Goal: Task Accomplishment & Management: Use online tool/utility

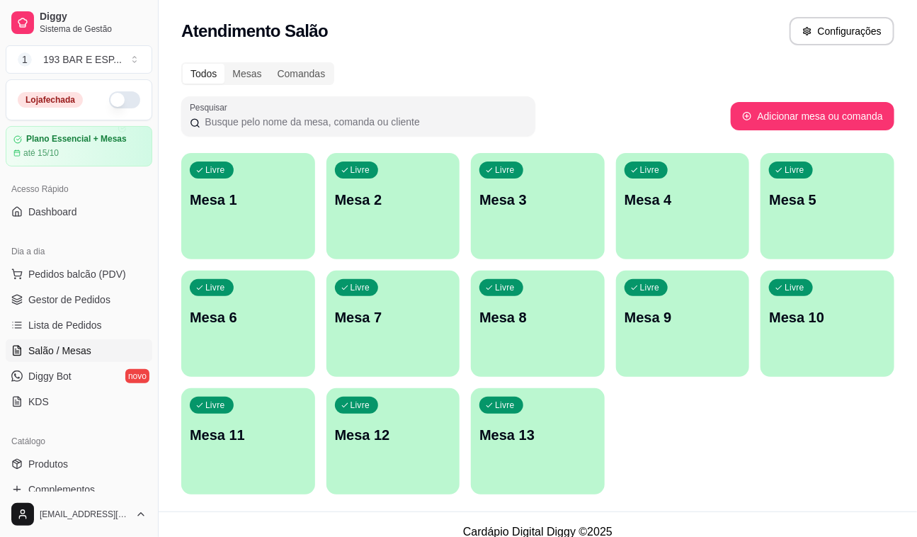
click at [237, 220] on div "Livre Mesa 1" at bounding box center [248, 197] width 134 height 89
click at [249, 231] on div "Livre Mesa 1" at bounding box center [248, 197] width 130 height 86
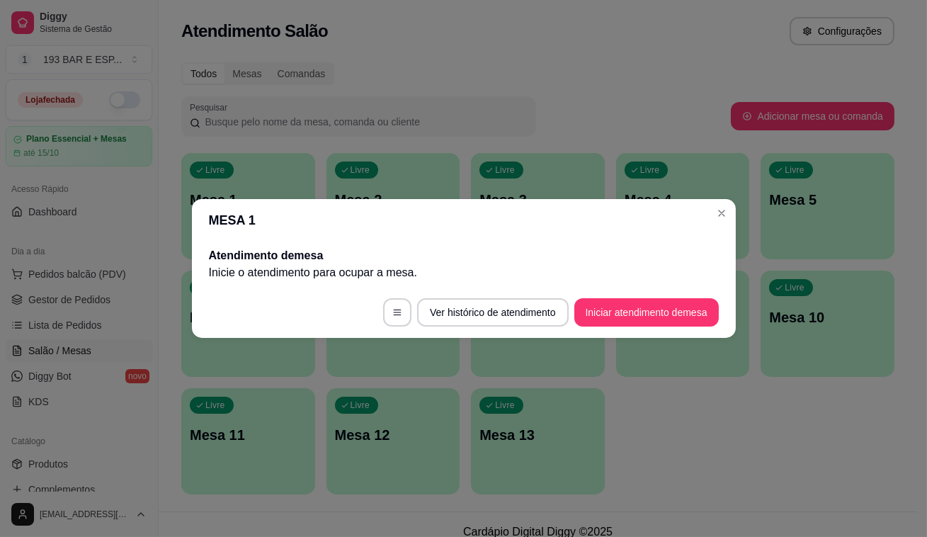
click at [634, 330] on footer "Ver histórico de atendimento Iniciar atendimento de mesa" at bounding box center [464, 312] width 544 height 51
click at [654, 315] on button "Iniciar atendimento de mesa" at bounding box center [647, 312] width 145 height 28
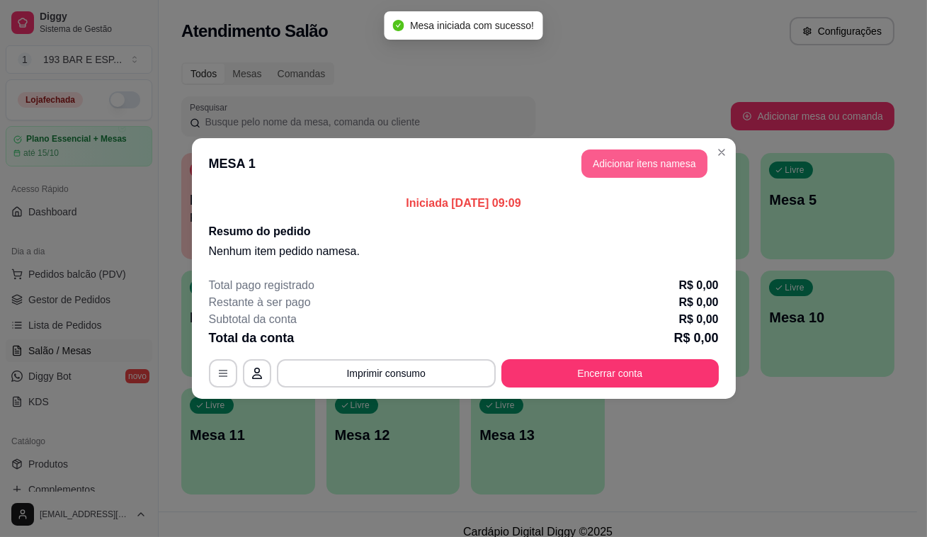
click at [676, 160] on button "Adicionar itens na mesa" at bounding box center [645, 163] width 126 height 28
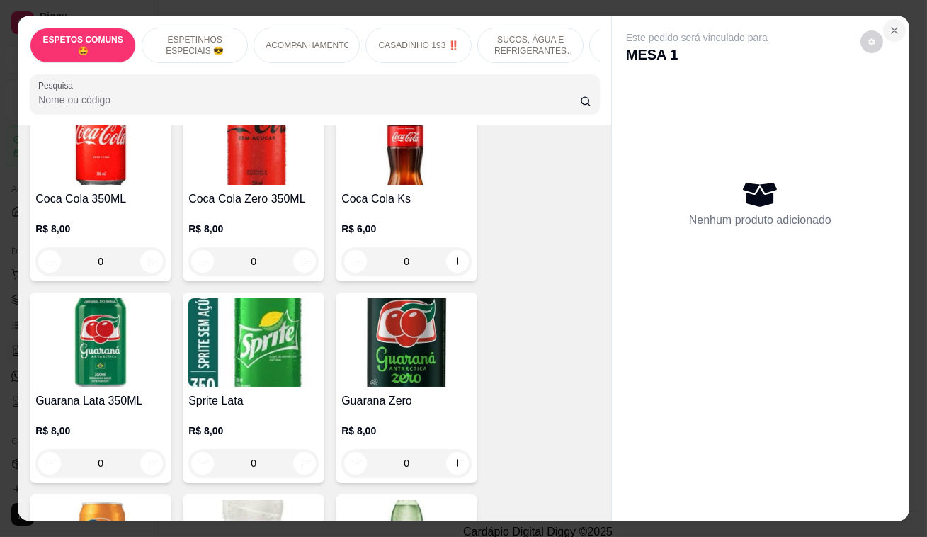
click at [893, 26] on icon "Close" at bounding box center [894, 30] width 11 height 11
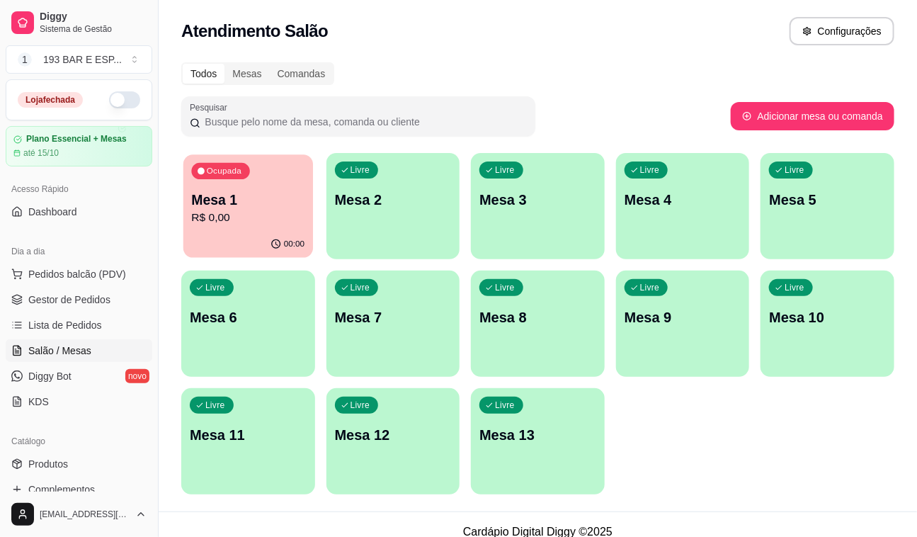
click at [241, 241] on div "00:00" at bounding box center [248, 244] width 130 height 27
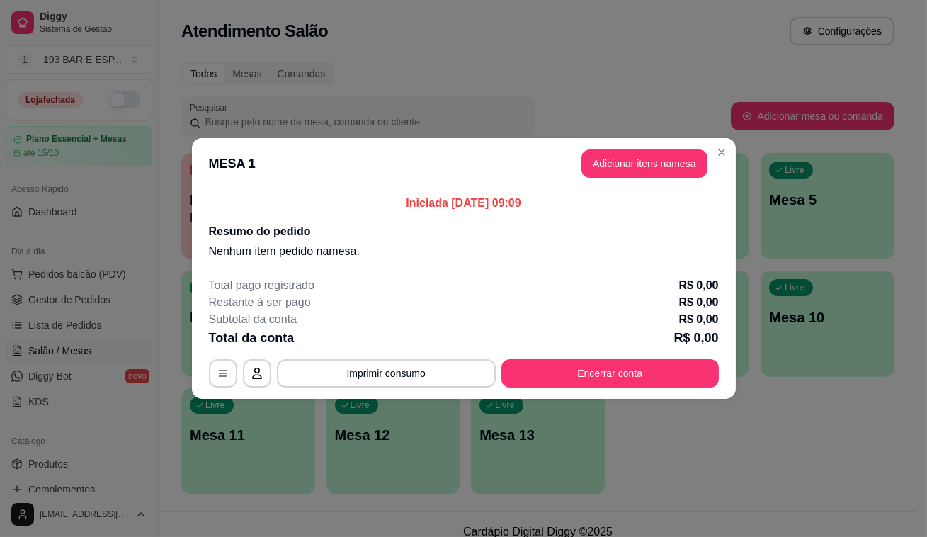
click at [622, 145] on header "MESA 1 Adicionar itens na mesa" at bounding box center [464, 163] width 544 height 51
click at [625, 161] on button "Adicionar itens na mesa" at bounding box center [645, 163] width 126 height 28
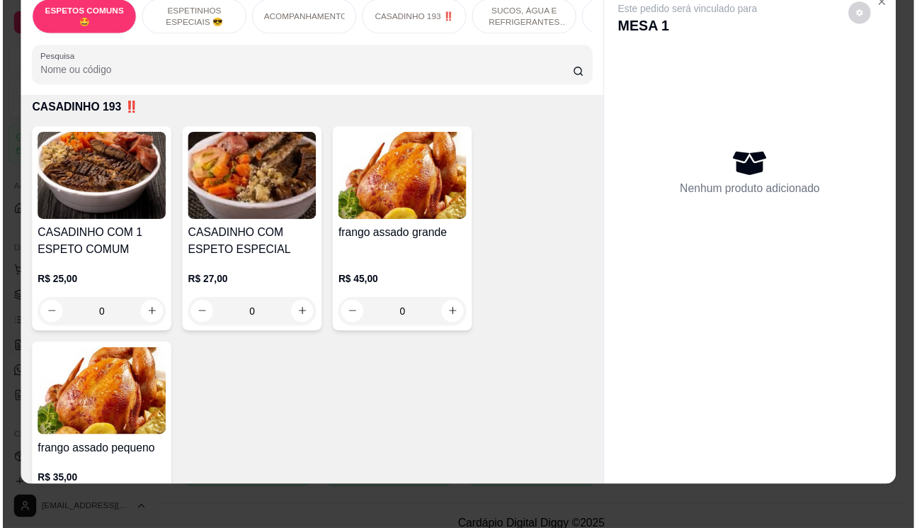
scroll to position [1224, 0]
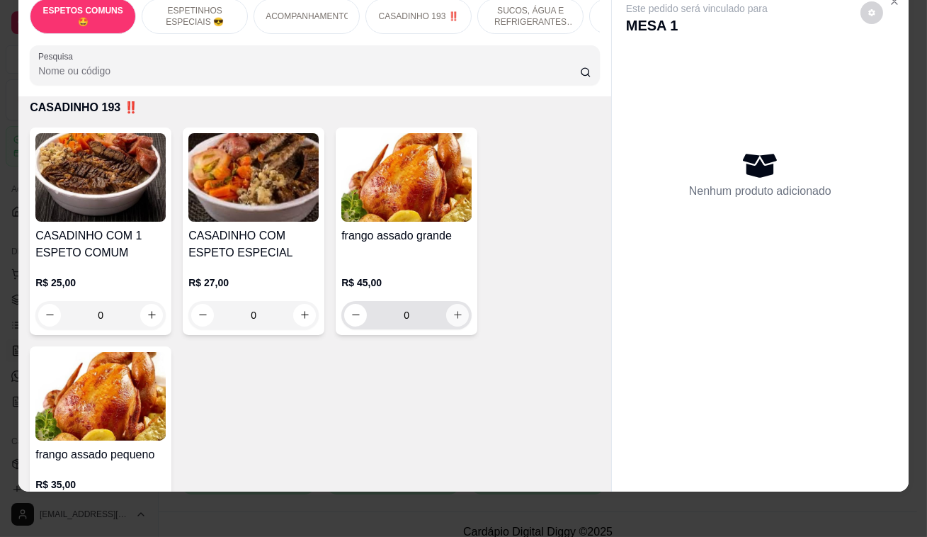
click at [458, 304] on button "increase-product-quantity" at bounding box center [457, 315] width 23 height 23
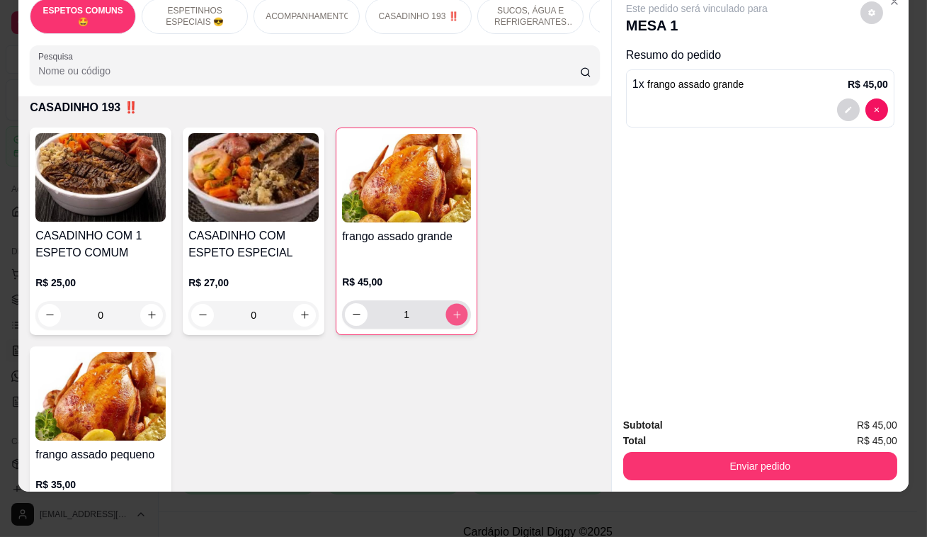
click at [458, 303] on button "increase-product-quantity" at bounding box center [457, 314] width 22 height 22
click at [457, 303] on button "increase-product-quantity" at bounding box center [457, 314] width 22 height 22
click at [457, 309] on icon "increase-product-quantity" at bounding box center [457, 314] width 11 height 11
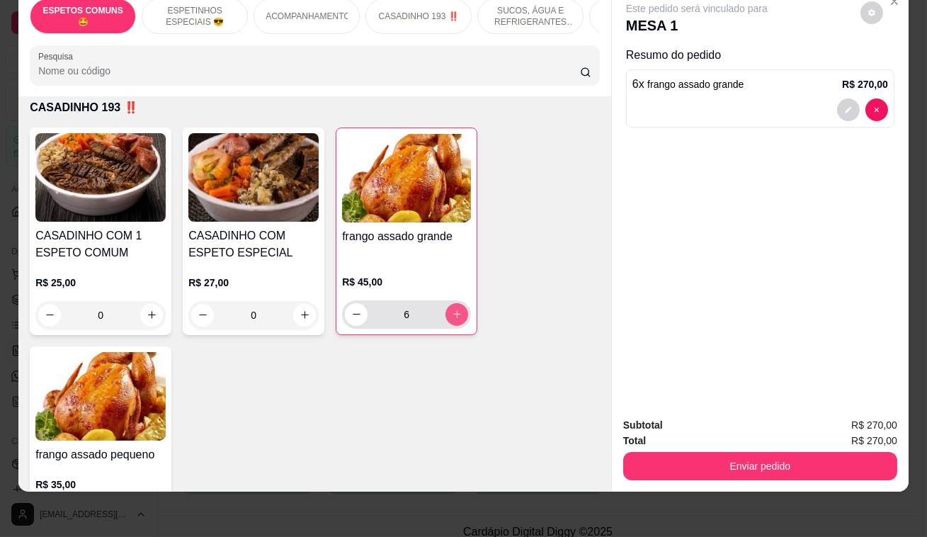
click at [457, 309] on icon "increase-product-quantity" at bounding box center [457, 314] width 11 height 11
type input "7"
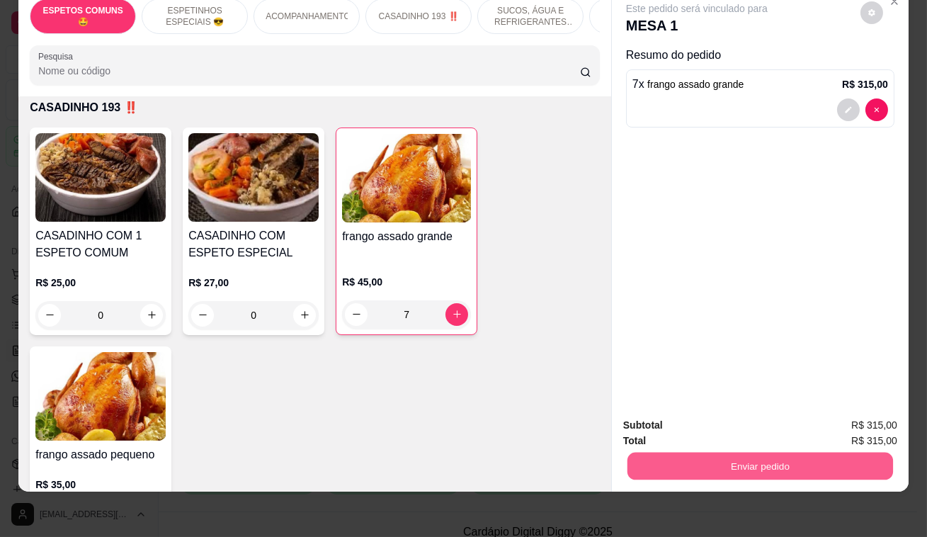
click at [829, 458] on button "Enviar pedido" at bounding box center [761, 467] width 266 height 28
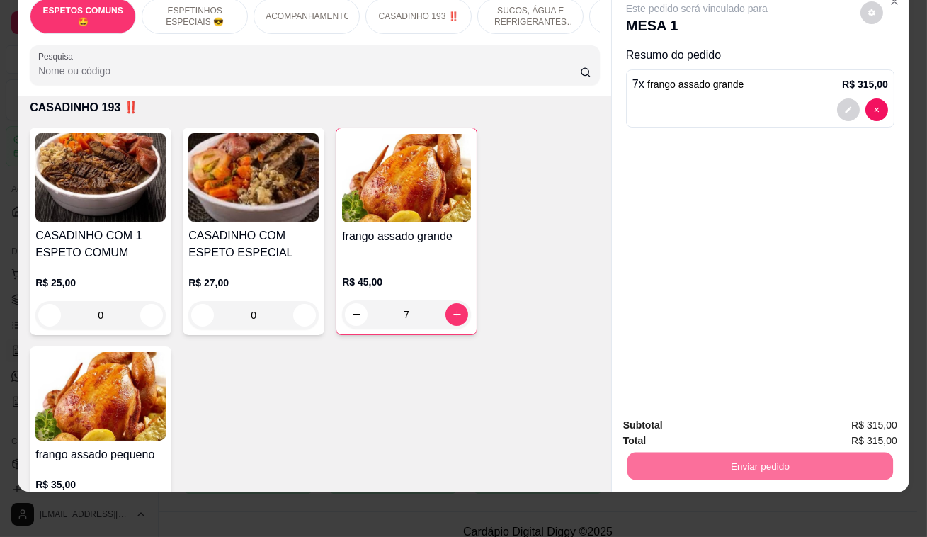
click at [854, 408] on button "Enviar pedido" at bounding box center [862, 421] width 78 height 26
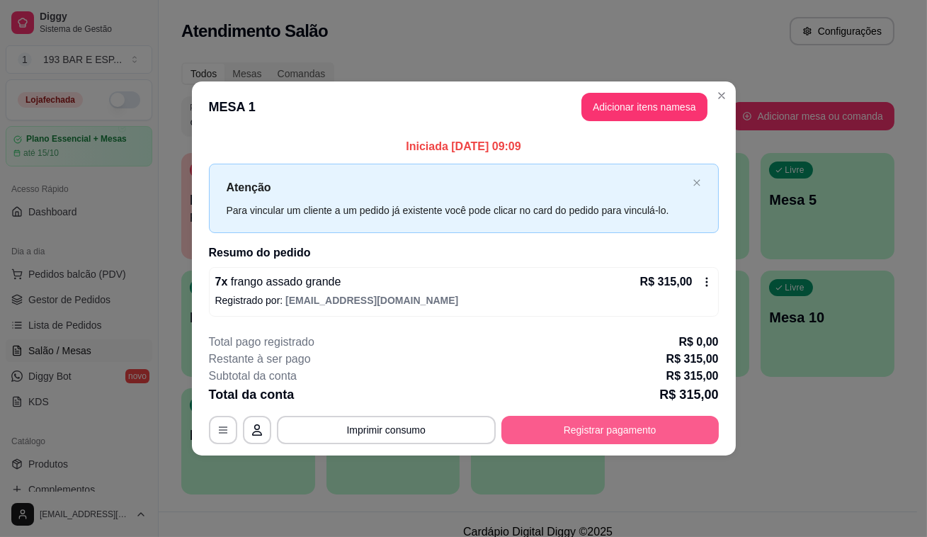
click at [667, 435] on button "Registrar pagamento" at bounding box center [611, 430] width 218 height 28
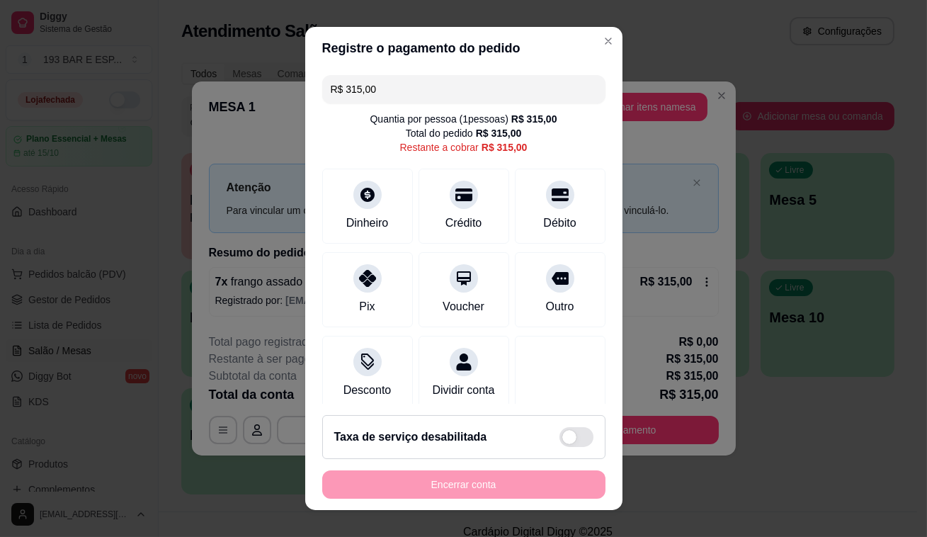
click at [410, 84] on input "R$ 315,00" at bounding box center [464, 89] width 266 height 28
click at [550, 187] on icon at bounding box center [559, 190] width 18 height 18
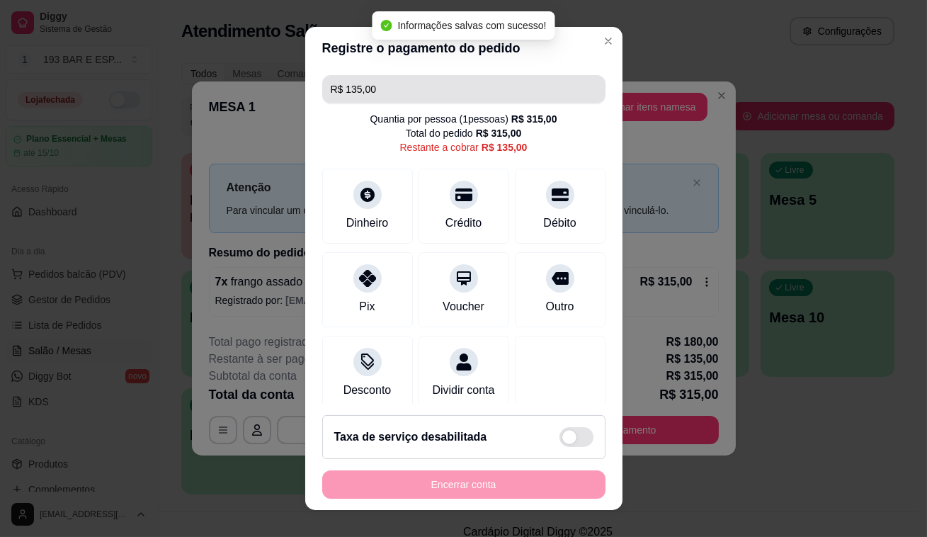
click at [441, 89] on input "R$ 135,00" at bounding box center [464, 89] width 266 height 28
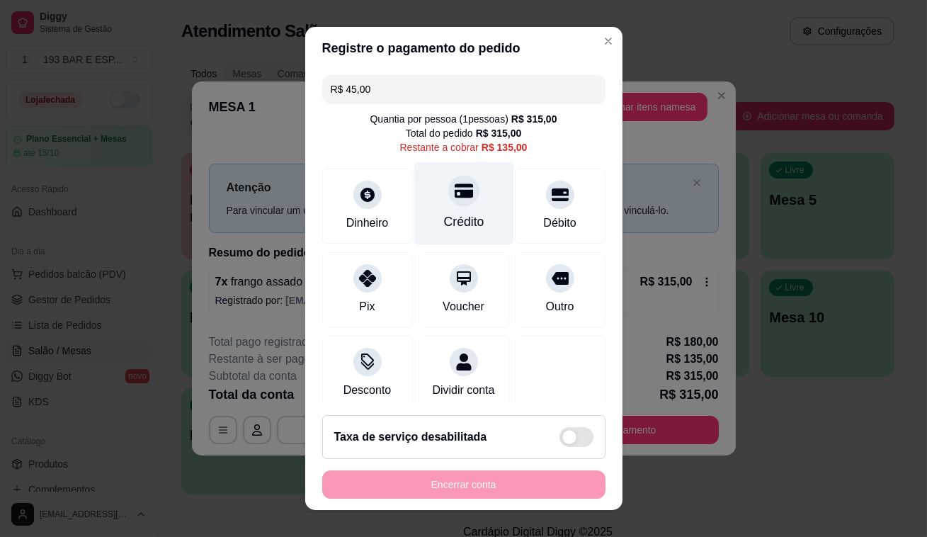
click at [458, 198] on icon at bounding box center [463, 190] width 18 height 18
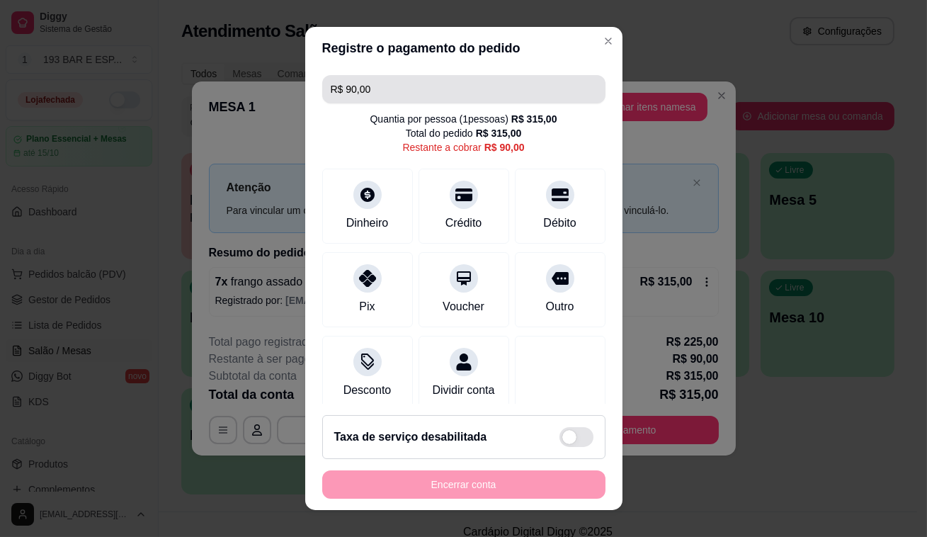
click at [416, 93] on input "R$ 90,00" at bounding box center [464, 89] width 266 height 28
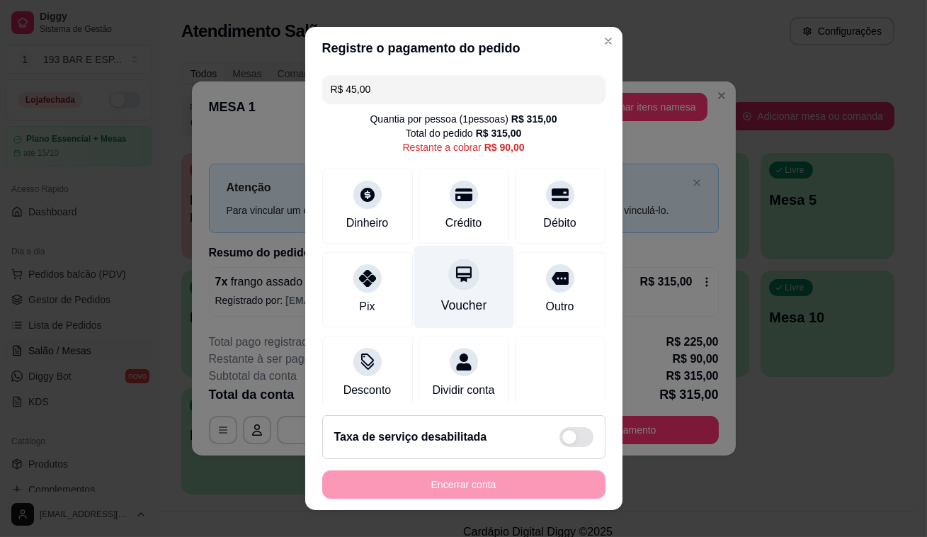
click at [489, 261] on div "Voucher" at bounding box center [464, 287] width 100 height 83
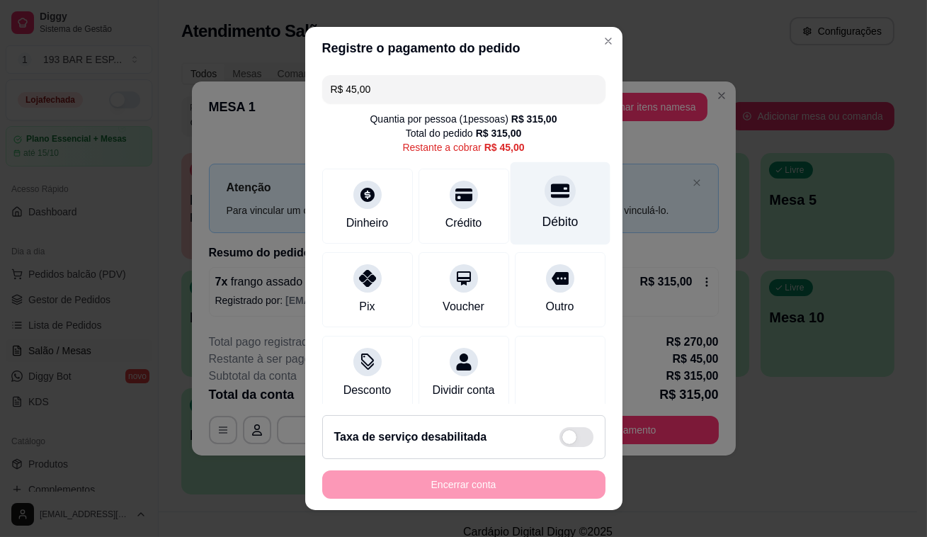
click at [551, 193] on div at bounding box center [560, 190] width 31 height 31
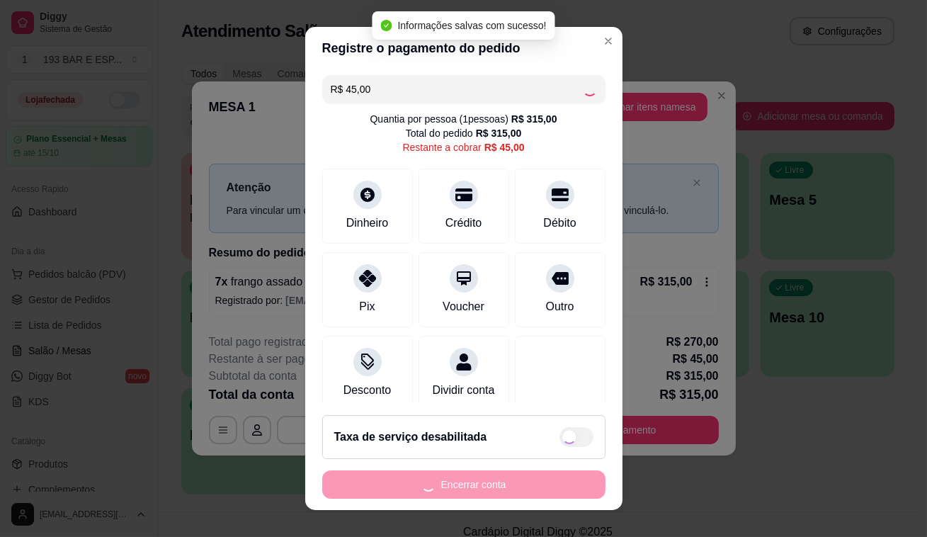
type input "R$ 0,00"
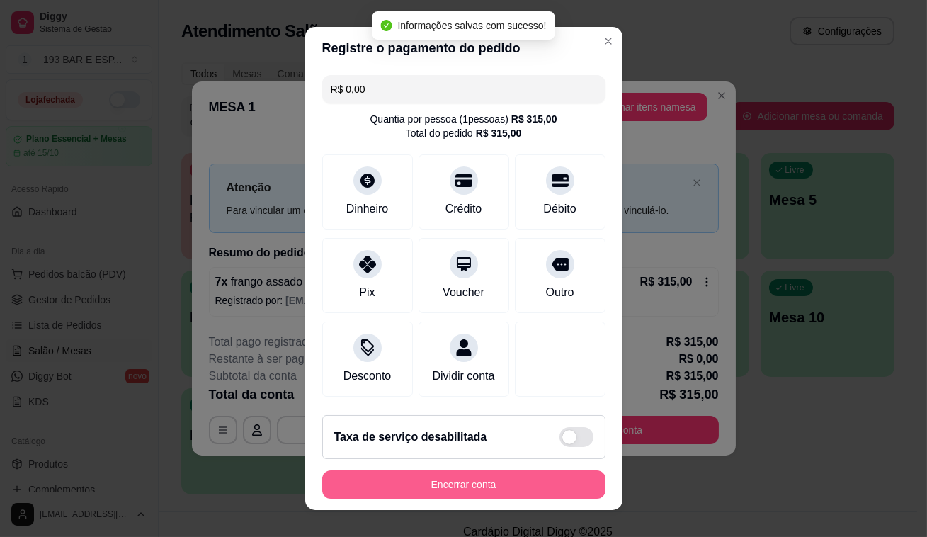
click at [463, 480] on button "Encerrar conta" at bounding box center [463, 484] width 283 height 28
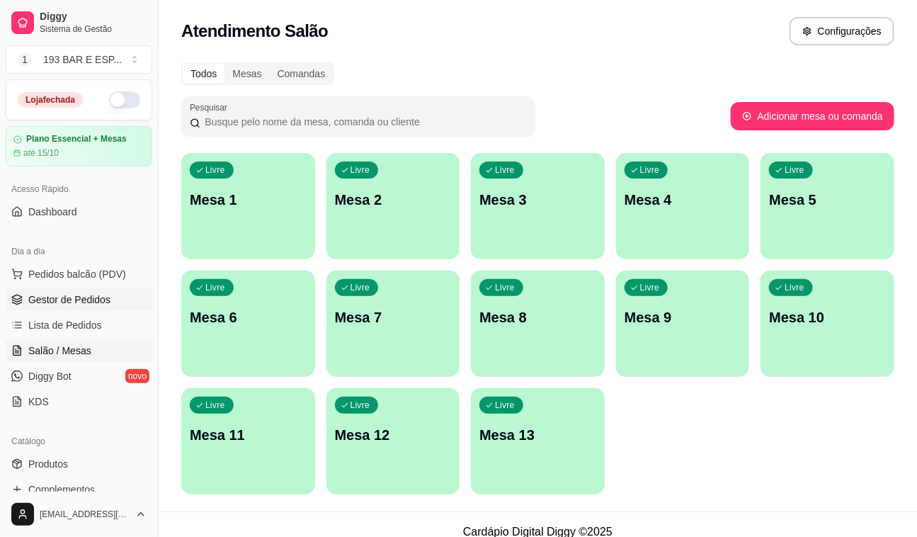
click at [60, 294] on span "Gestor de Pedidos" at bounding box center [69, 300] width 82 height 14
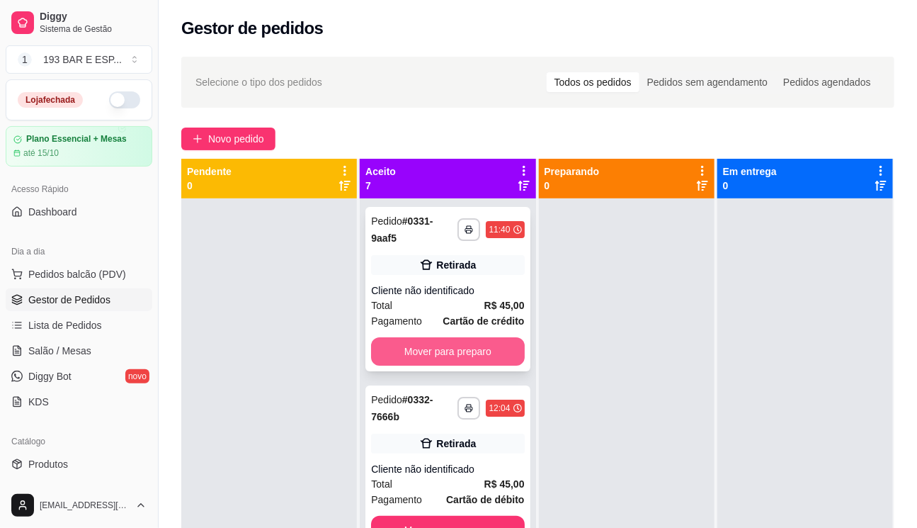
click at [476, 348] on button "Mover para preparo" at bounding box center [447, 351] width 153 height 28
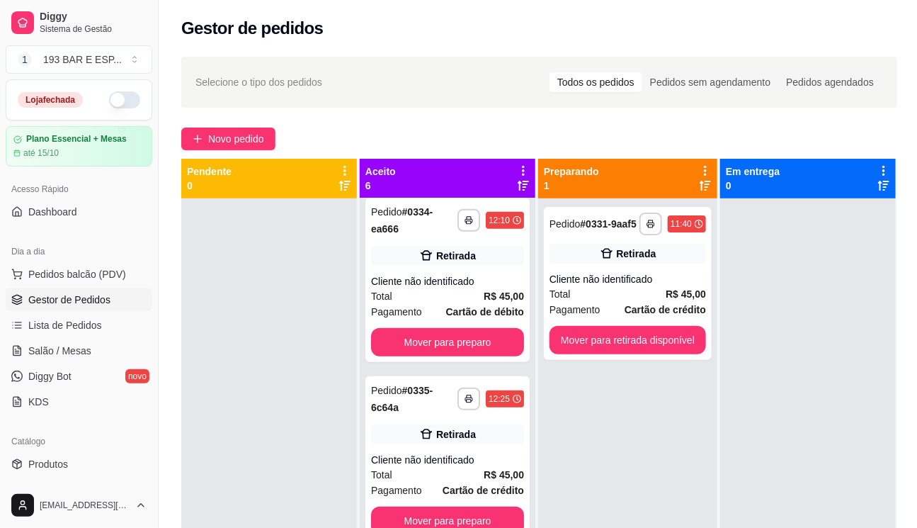
scroll to position [451, 0]
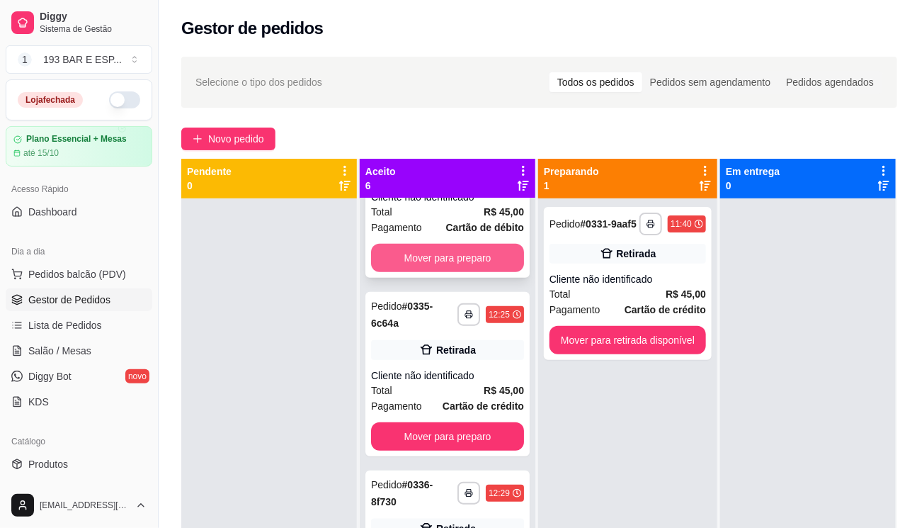
click at [451, 257] on button "Mover para preparo" at bounding box center [447, 258] width 153 height 28
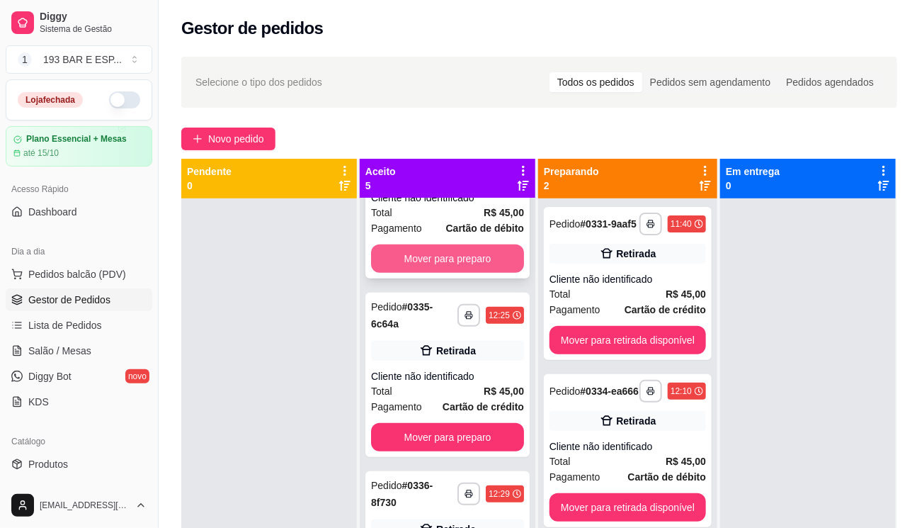
click at [456, 256] on button "Mover para preparo" at bounding box center [447, 258] width 153 height 28
click at [456, 256] on button "Mover para preparo" at bounding box center [447, 259] width 149 height 28
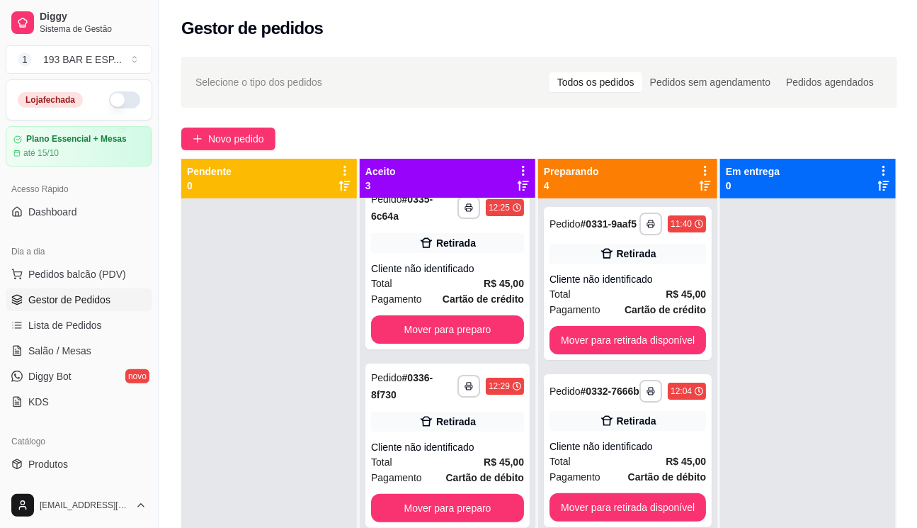
scroll to position [0, 0]
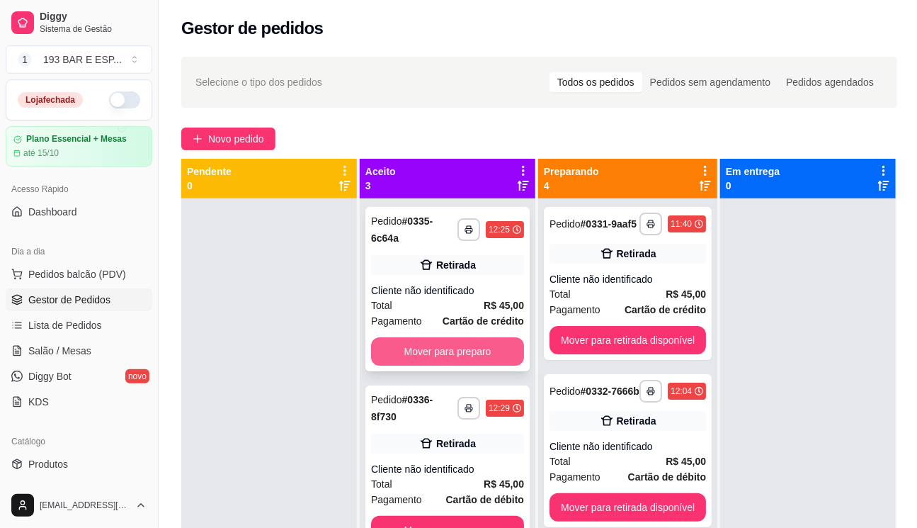
click at [448, 353] on button "Mover para preparo" at bounding box center [447, 351] width 153 height 28
click at [448, 353] on button "Mover para preparo" at bounding box center [447, 352] width 149 height 28
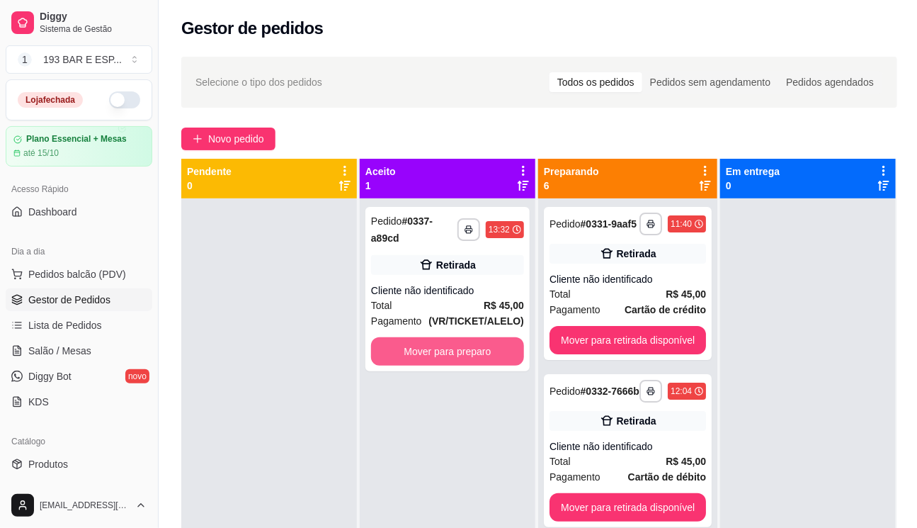
click at [448, 353] on button "Mover para preparo" at bounding box center [447, 351] width 153 height 28
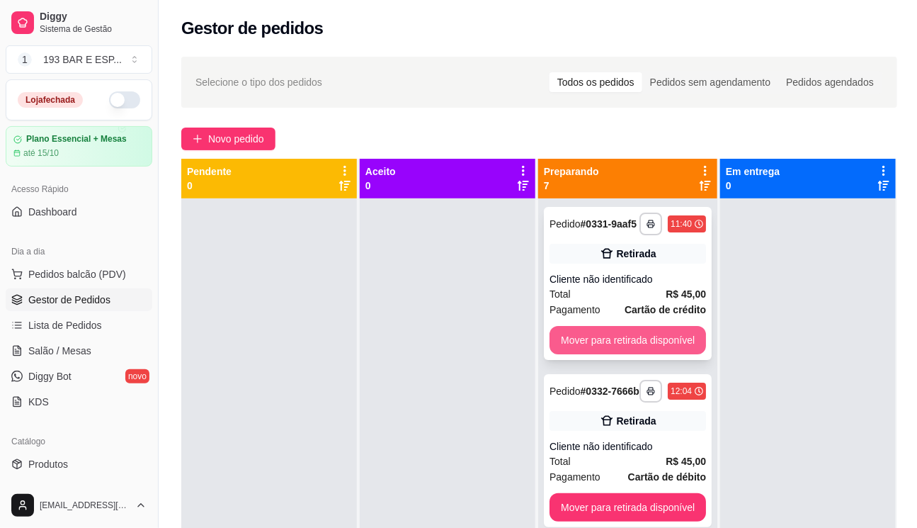
click at [662, 341] on button "Mover para retirada disponível" at bounding box center [628, 340] width 157 height 28
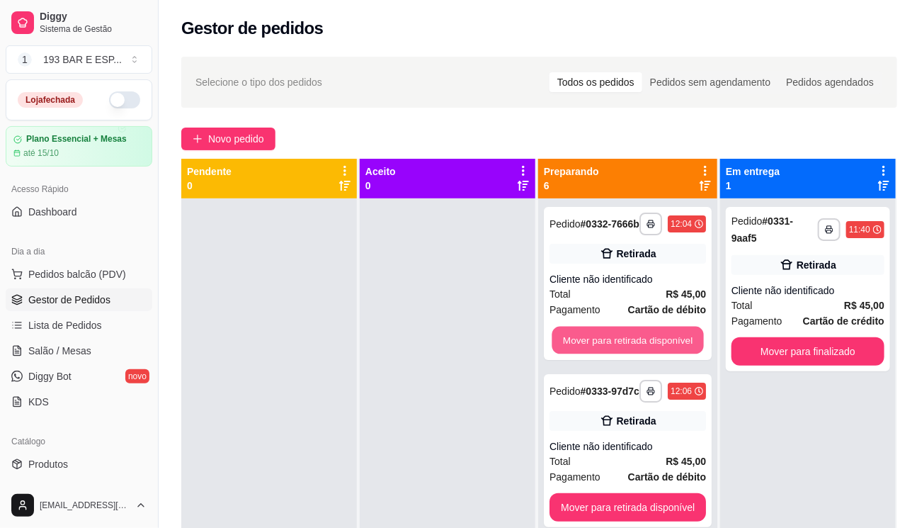
click at [662, 341] on button "Mover para retirada disponível" at bounding box center [628, 341] width 152 height 28
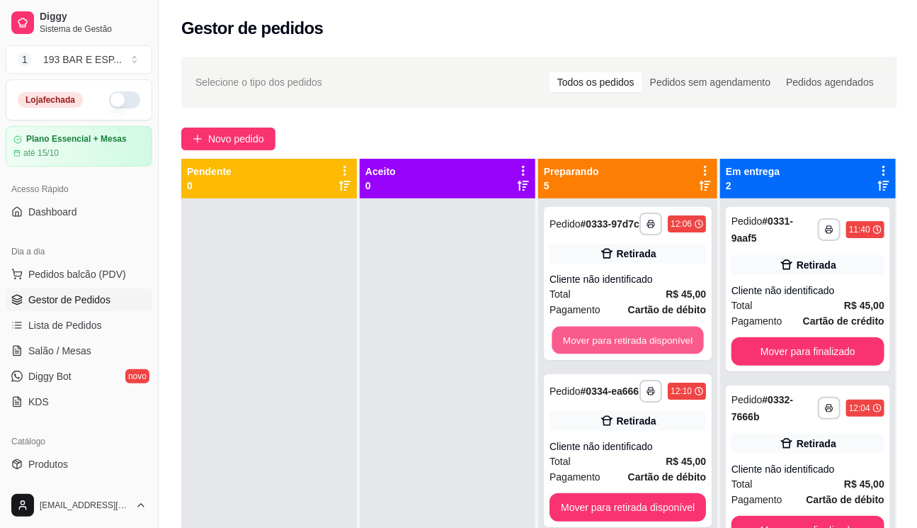
click at [662, 341] on button "Mover para retirada disponível" at bounding box center [628, 341] width 152 height 28
click at [663, 342] on button "Mover para retirada disponível" at bounding box center [628, 341] width 152 height 28
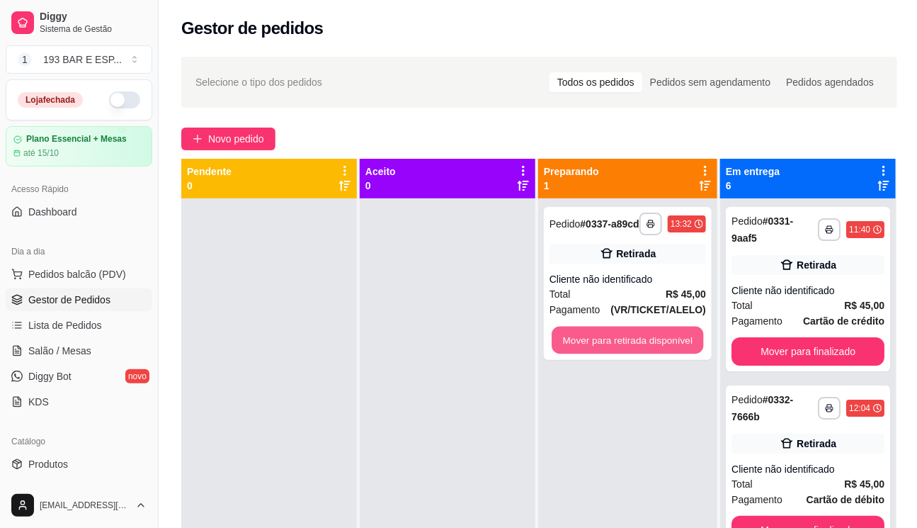
click at [663, 343] on button "Mover para retirada disponível" at bounding box center [628, 341] width 152 height 28
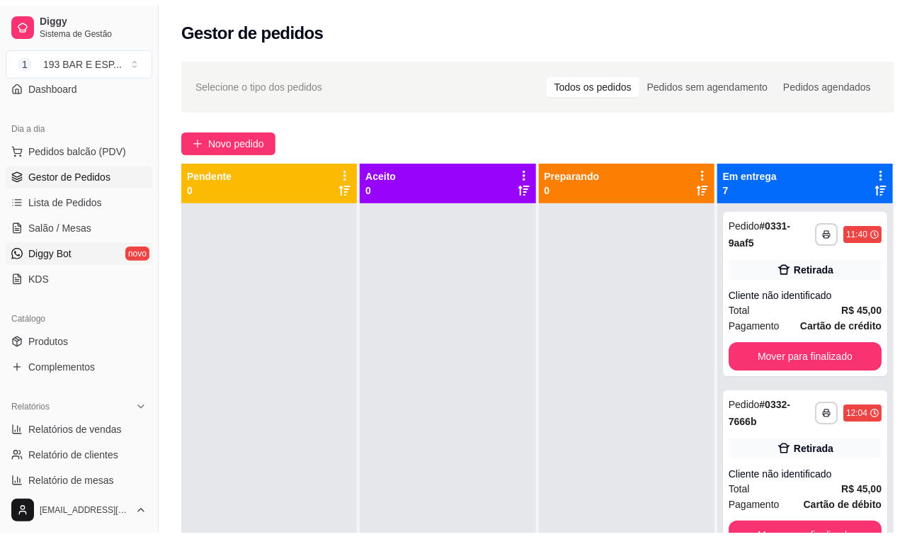
scroll to position [257, 0]
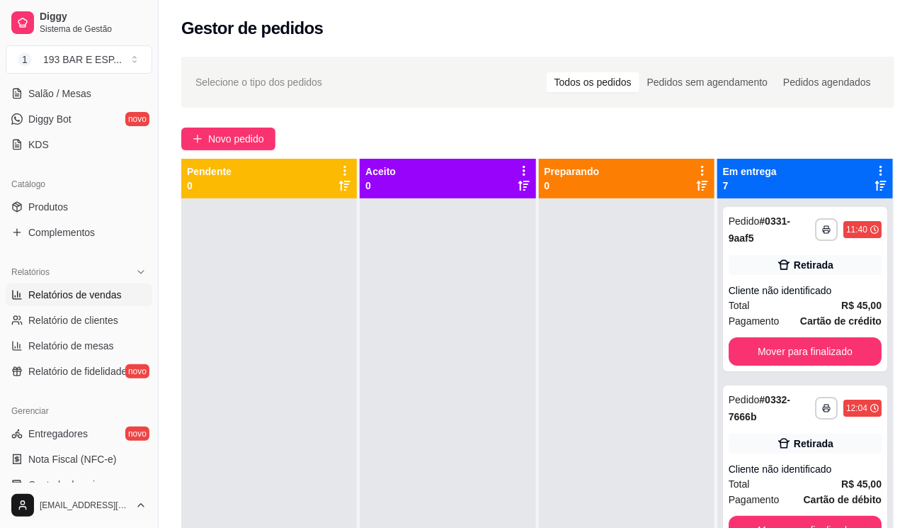
click at [57, 283] on link "Relatórios de vendas" at bounding box center [79, 294] width 147 height 23
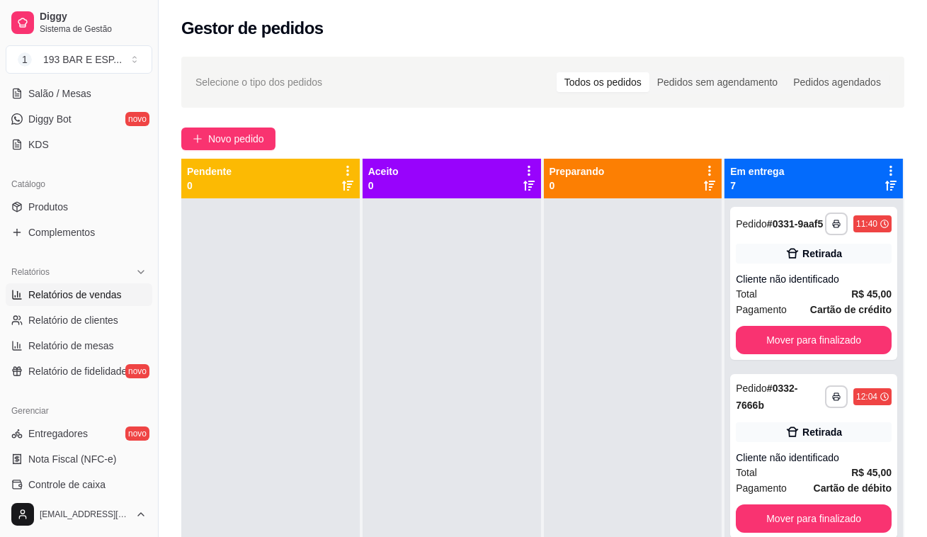
select select "ALL"
select select "0"
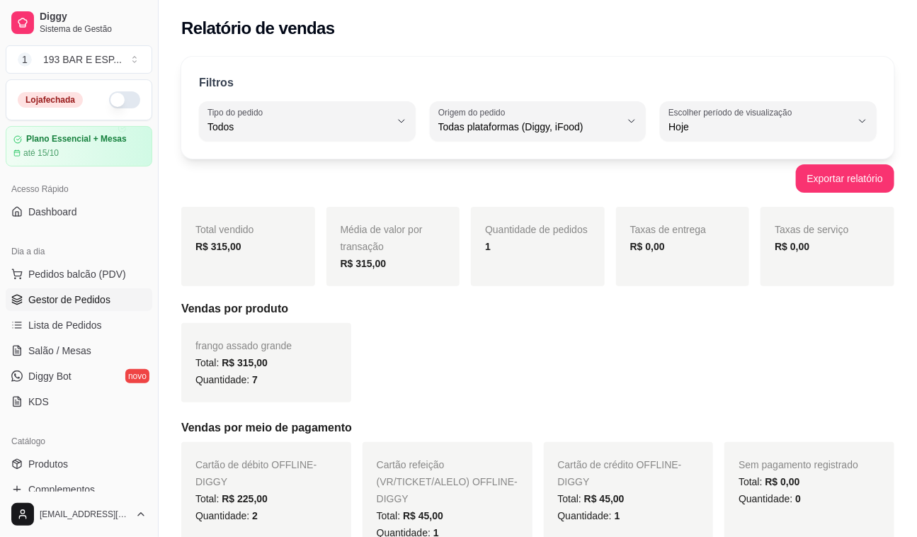
click at [81, 297] on span "Gestor de Pedidos" at bounding box center [69, 300] width 82 height 14
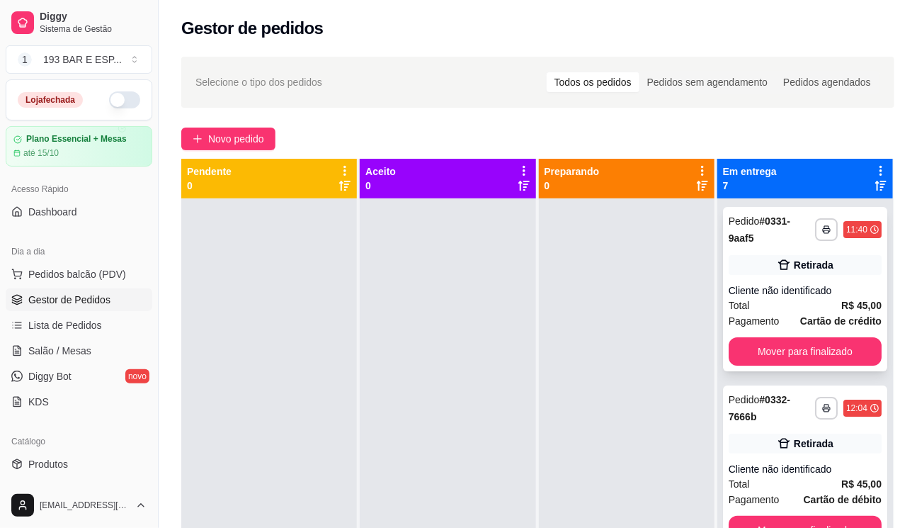
click at [768, 334] on div "**********" at bounding box center [805, 289] width 164 height 164
click at [781, 351] on button "Mover para finalizado" at bounding box center [805, 351] width 153 height 28
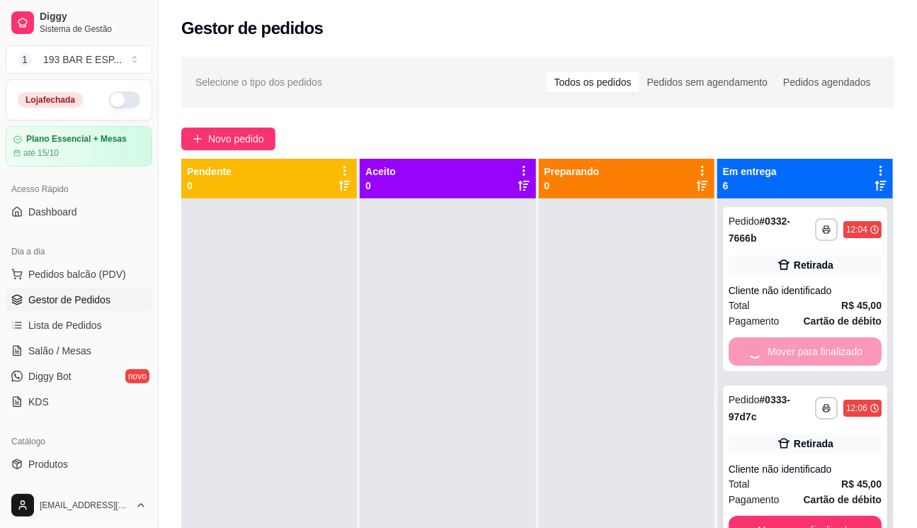
click at [782, 516] on button "Mover para finalizado" at bounding box center [805, 530] width 153 height 28
click at [782, 346] on button "Mover para finalizado" at bounding box center [805, 351] width 153 height 28
click at [782, 345] on button "Mover para finalizado" at bounding box center [805, 352] width 149 height 28
click at [781, 344] on button "Mover para finalizado" at bounding box center [805, 351] width 153 height 28
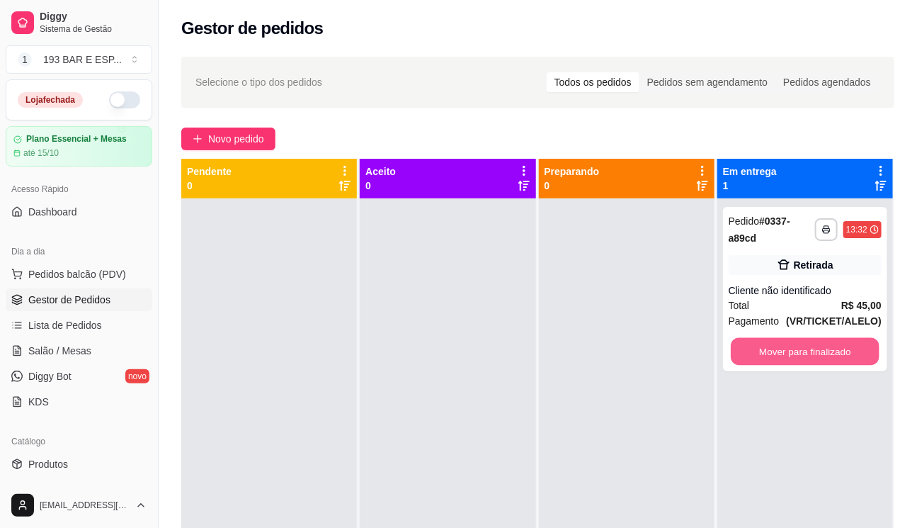
click at [782, 344] on button "Mover para finalizado" at bounding box center [805, 352] width 149 height 28
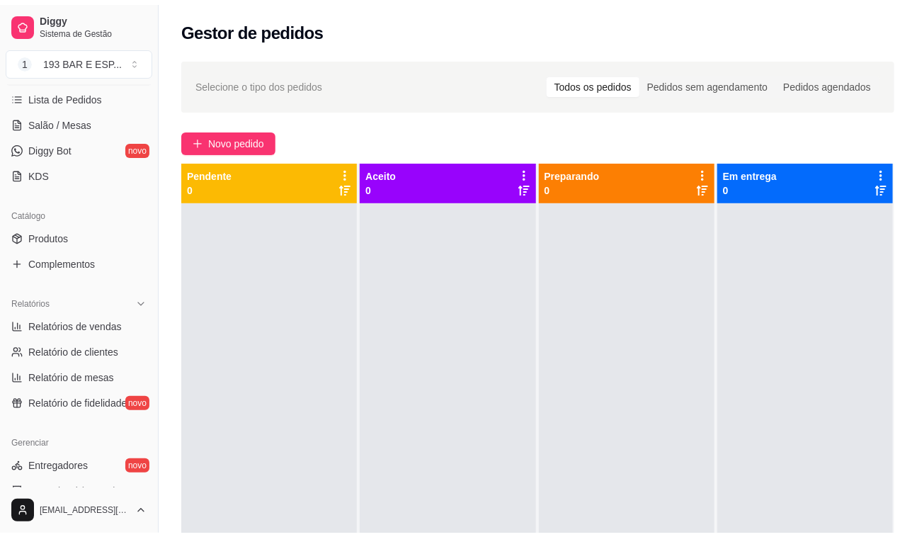
scroll to position [257, 0]
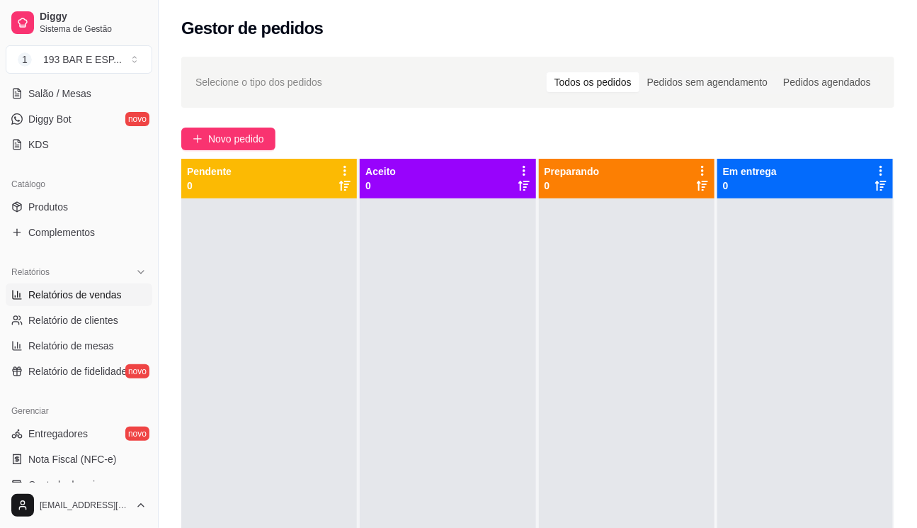
click at [90, 298] on span "Relatórios de vendas" at bounding box center [75, 295] width 94 height 14
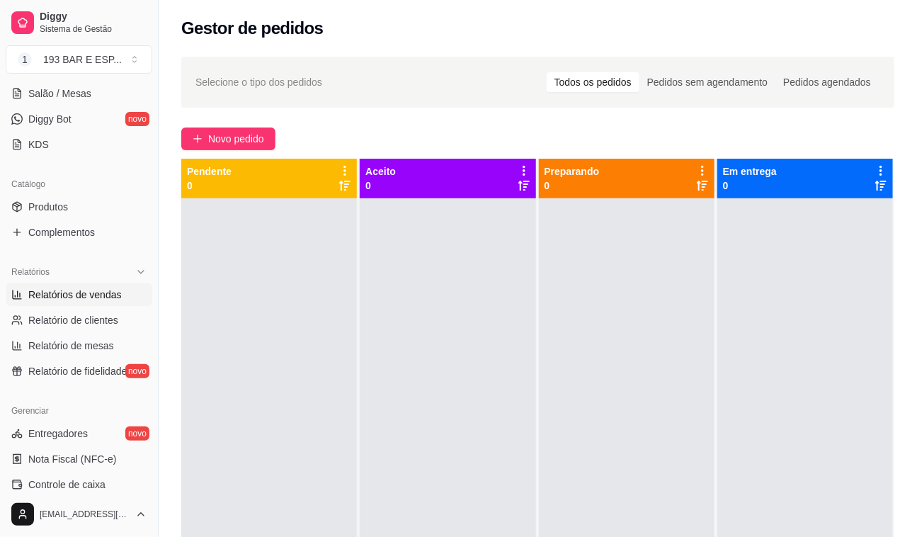
select select "ALL"
select select "0"
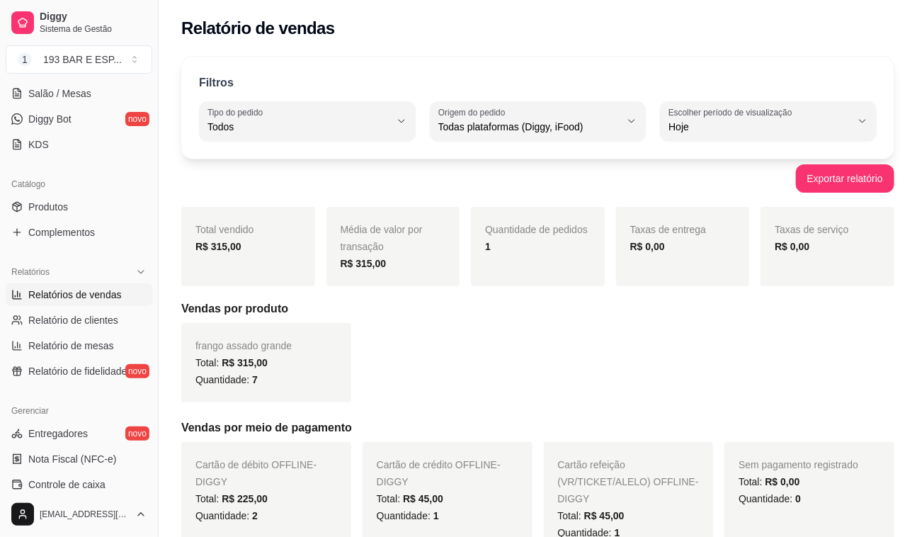
drag, startPoint x: 152, startPoint y: 284, endPoint x: 149, endPoint y: 183, distance: 100.6
click at [149, 183] on div "Diggy Sistema de Gestão 1 193 BAR E ESP ... Loja fechada Plano Essencial + Mesa…" at bounding box center [79, 268] width 158 height 537
click at [57, 348] on span "Relatório de mesas" at bounding box center [71, 346] width 86 height 14
select select "TOTAL_OF_ORDERS"
select select "7"
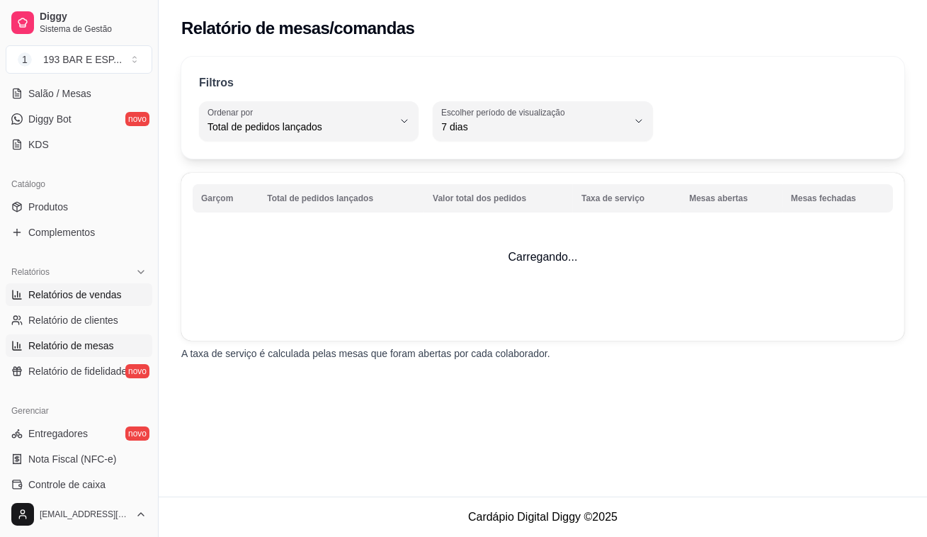
click at [75, 295] on span "Relatórios de vendas" at bounding box center [75, 295] width 94 height 14
select select "ALL"
select select "0"
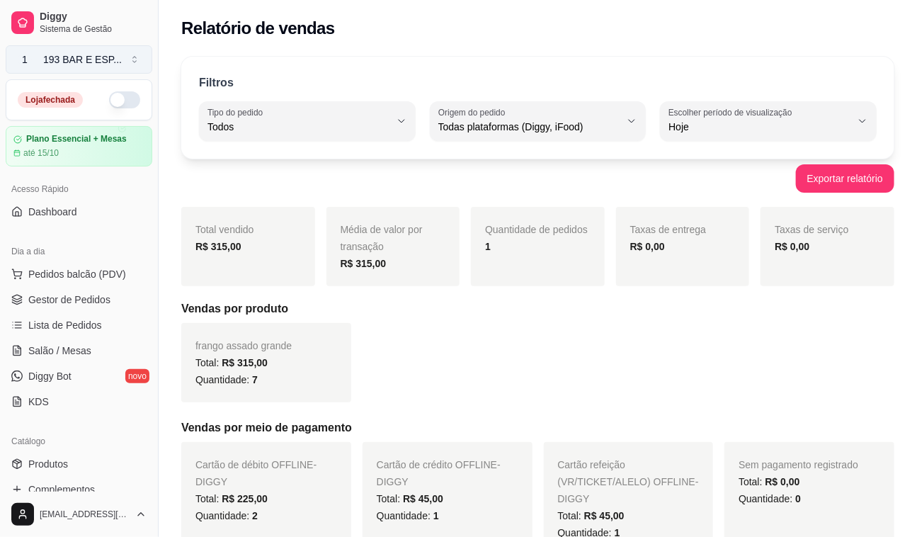
click at [135, 60] on button "1 193 BAR E ESP ..." at bounding box center [79, 59] width 147 height 28
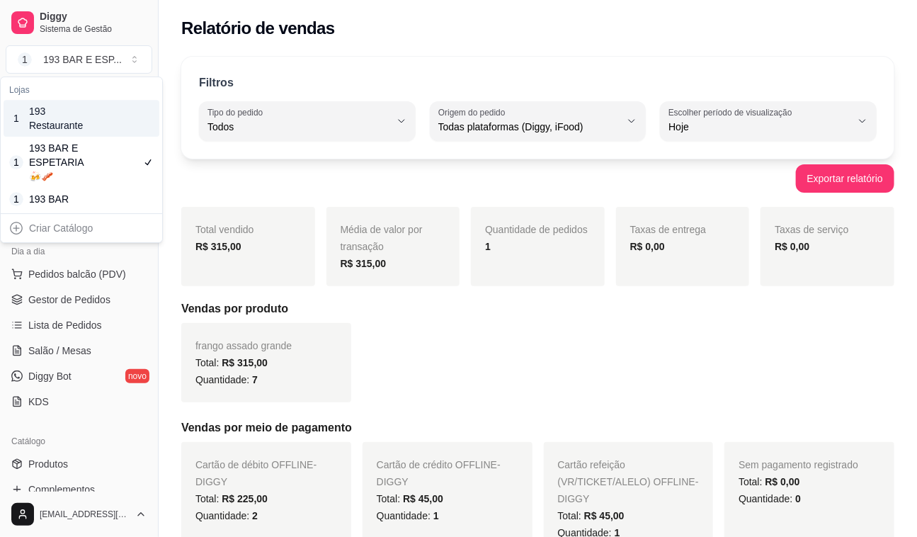
click at [47, 111] on div "193 Restaurante" at bounding box center [61, 118] width 64 height 28
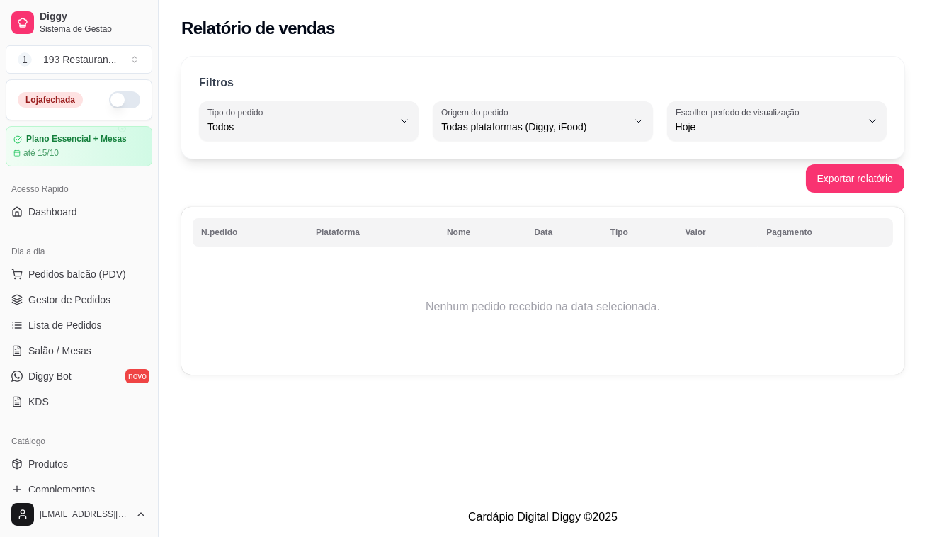
click at [115, 103] on button "button" at bounding box center [124, 99] width 31 height 17
click at [133, 58] on button "1 193 Restauran ..." at bounding box center [79, 59] width 147 height 28
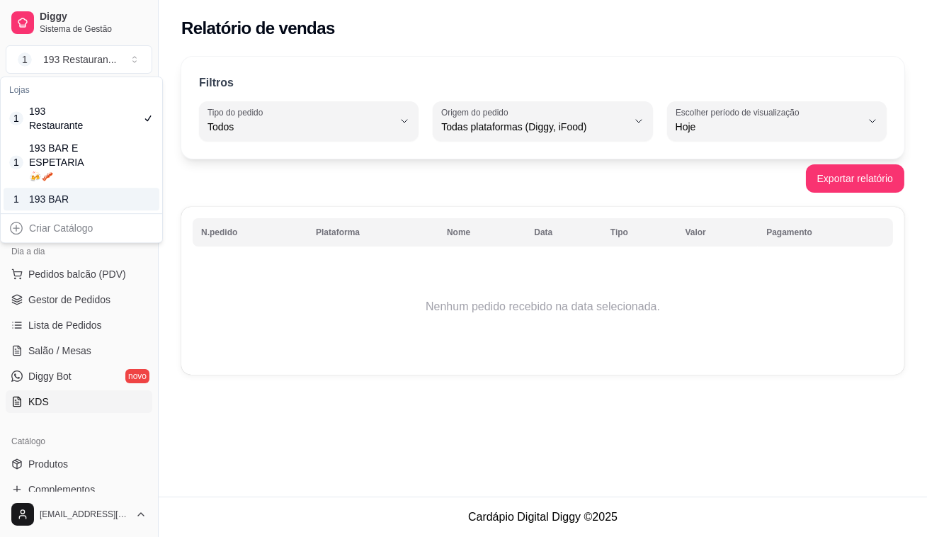
click at [134, 405] on link "KDS" at bounding box center [79, 401] width 147 height 23
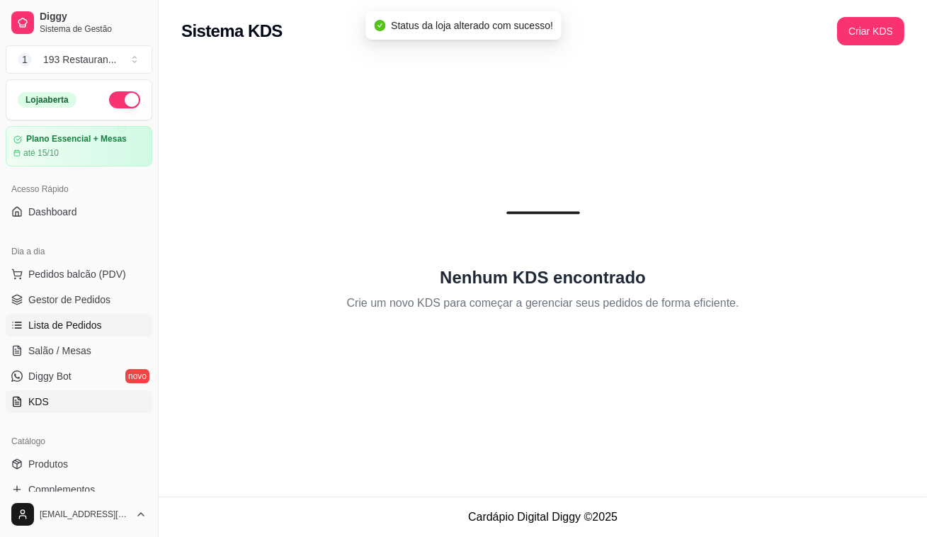
click at [28, 335] on link "Lista de Pedidos" at bounding box center [79, 325] width 147 height 23
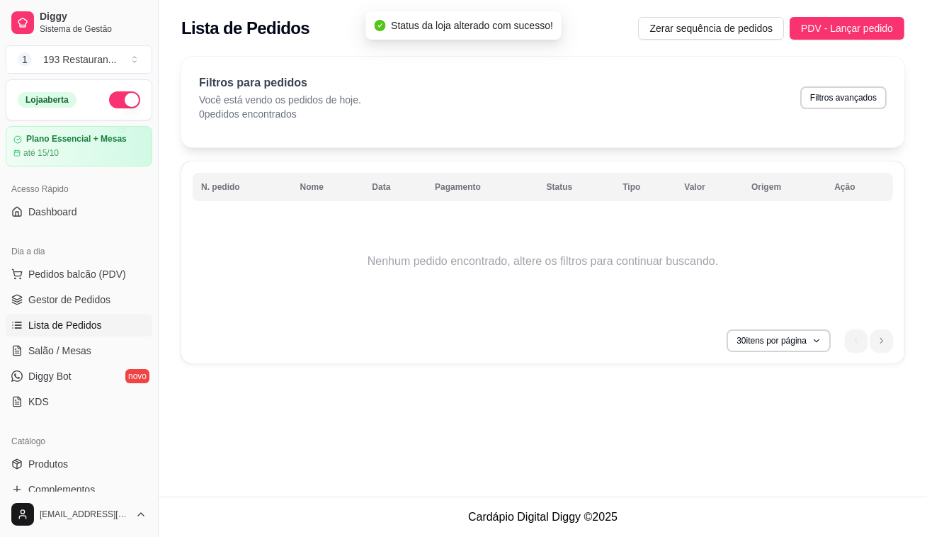
scroll to position [193, 0]
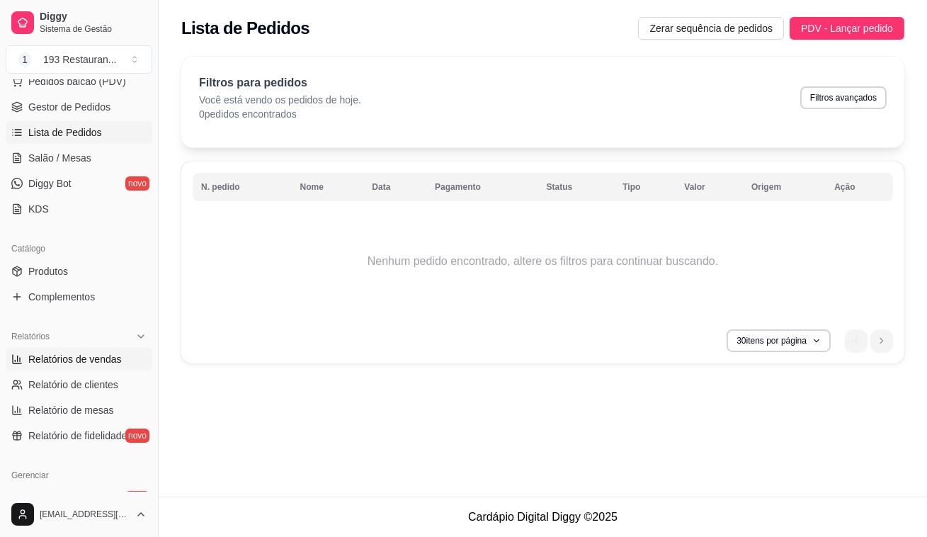
click at [71, 365] on span "Relatórios de vendas" at bounding box center [75, 359] width 94 height 14
select select "ALL"
select select "0"
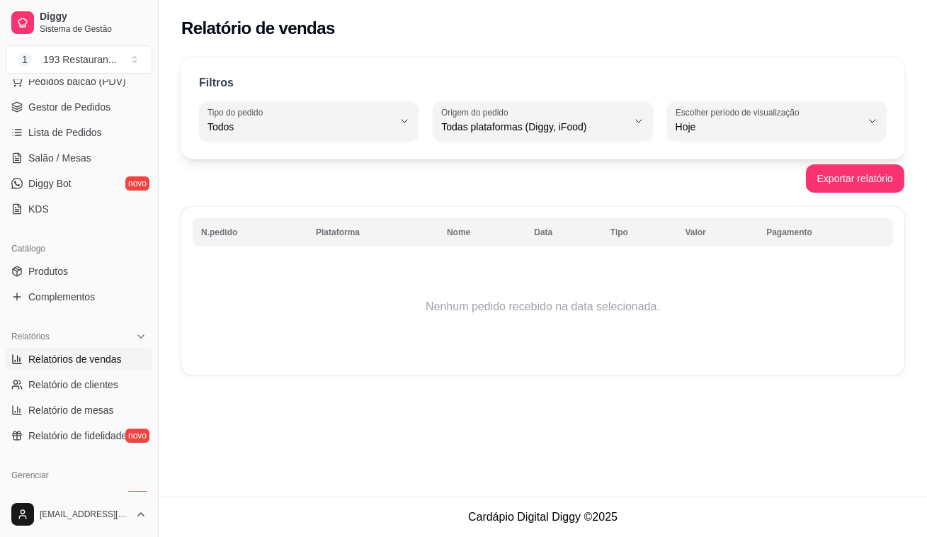
click at [71, 365] on span "Relatórios de vendas" at bounding box center [75, 359] width 94 height 14
click at [769, 111] on label "Escolher período de visualização" at bounding box center [740, 112] width 128 height 12
click at [717, 186] on span "Ontem" at bounding box center [770, 182] width 176 height 13
type input "1"
select select "1"
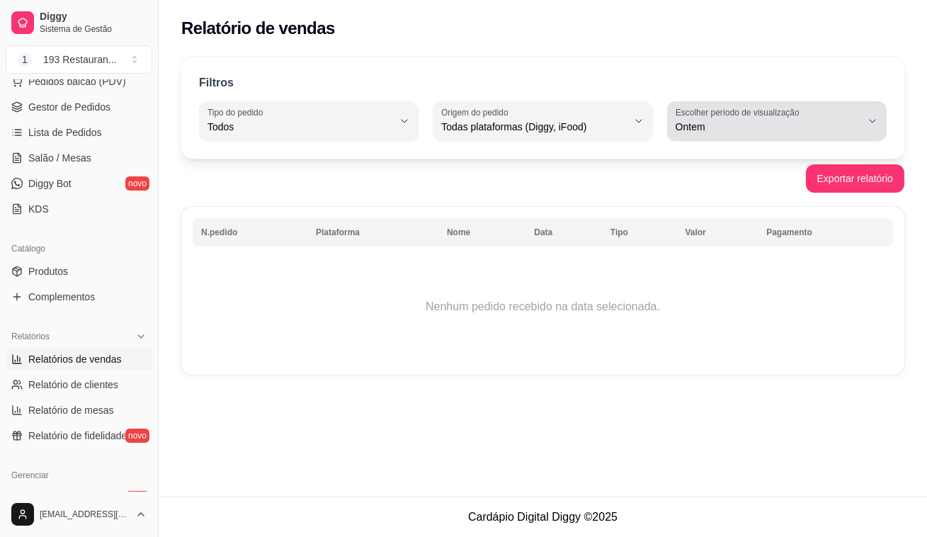
click at [801, 124] on span "Ontem" at bounding box center [769, 127] width 186 height 14
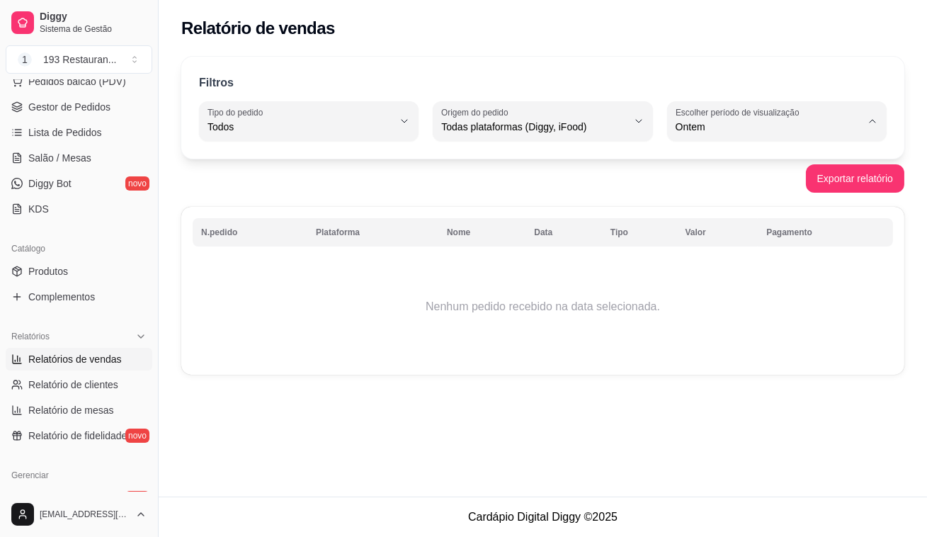
click at [502, 402] on div "Relatório de vendas Filtros ALL Tipo do pedido Todos Entrega Retirada Mesa Cons…" at bounding box center [543, 248] width 769 height 497
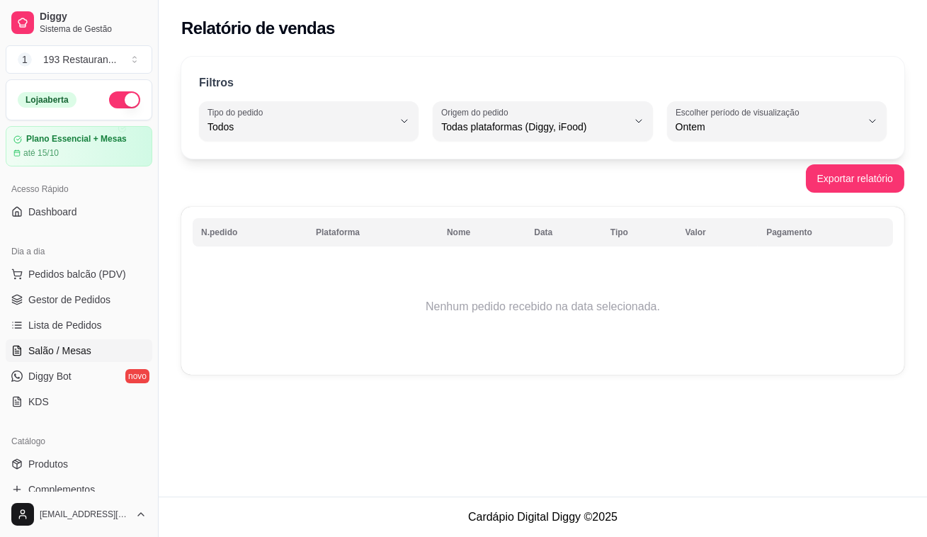
click at [47, 344] on span "Salão / Mesas" at bounding box center [59, 351] width 63 height 14
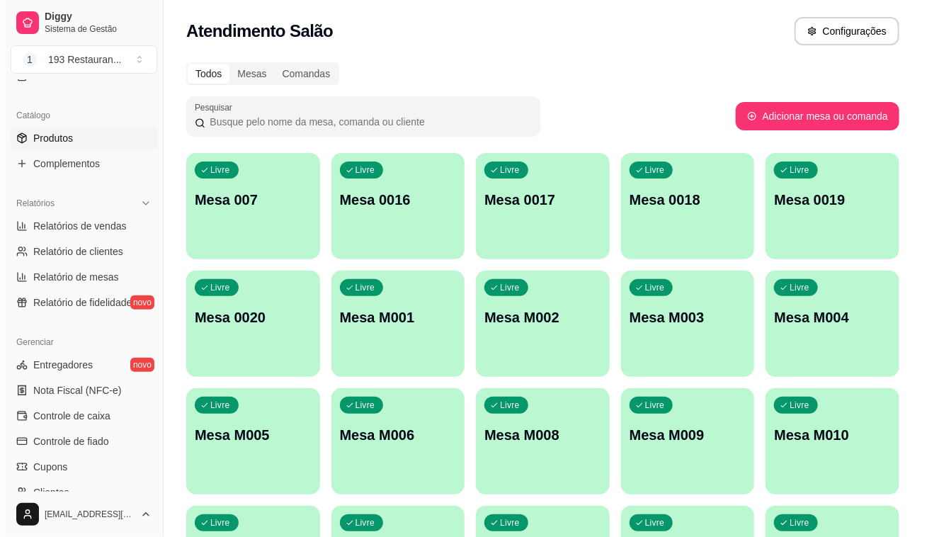
scroll to position [386, 0]
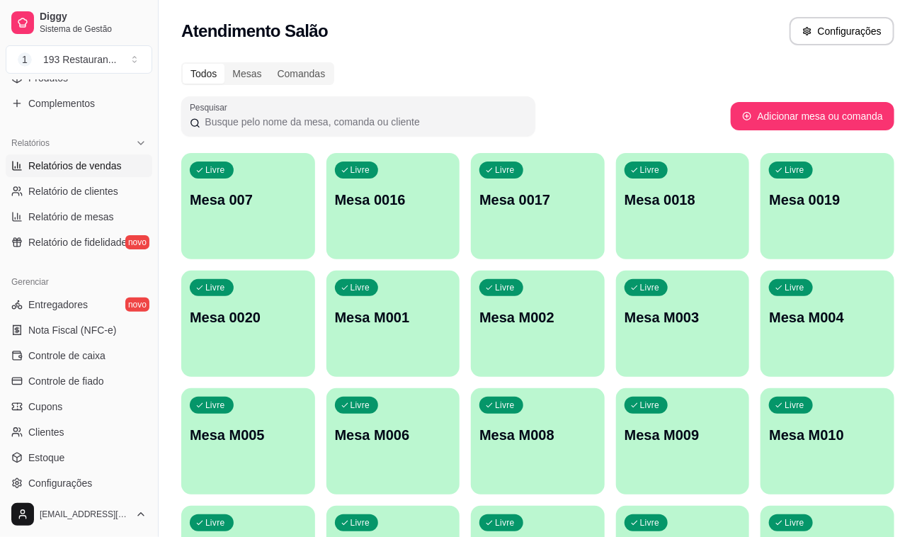
click at [131, 162] on link "Relatórios de vendas" at bounding box center [79, 165] width 147 height 23
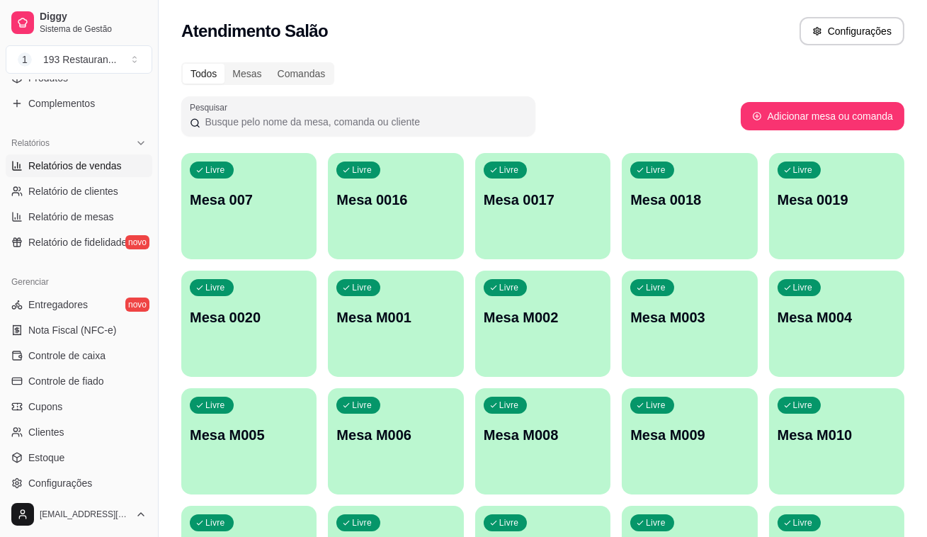
select select "ALL"
select select "0"
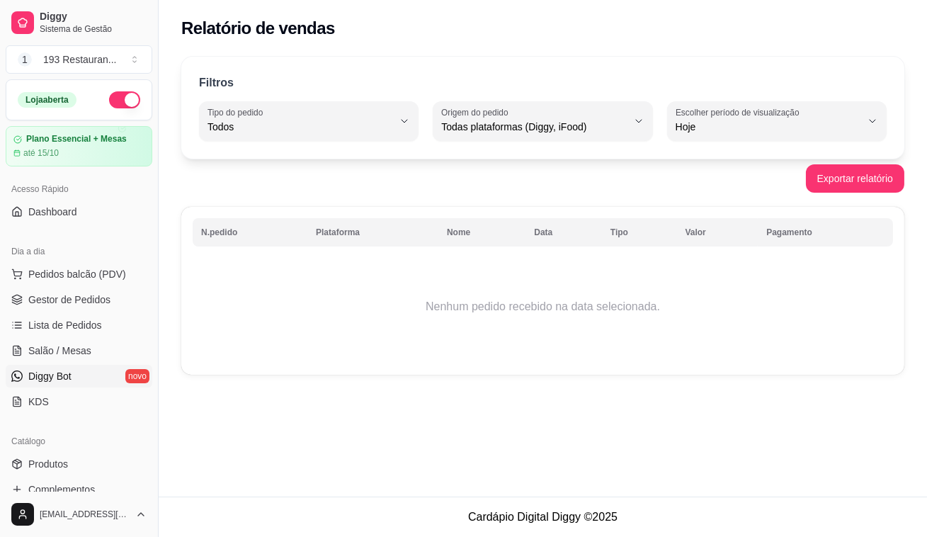
click at [84, 365] on link "Diggy Bot novo" at bounding box center [79, 376] width 147 height 23
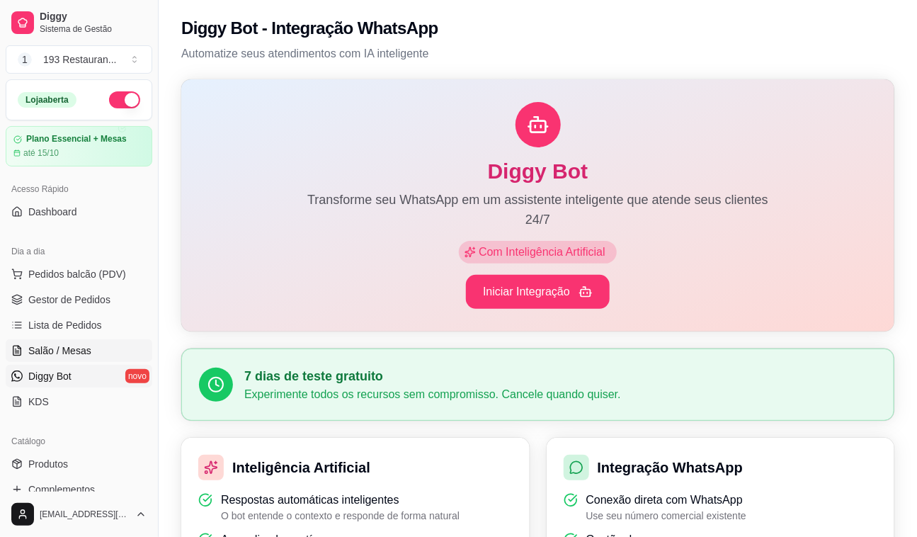
click at [88, 354] on span "Salão / Mesas" at bounding box center [59, 351] width 63 height 14
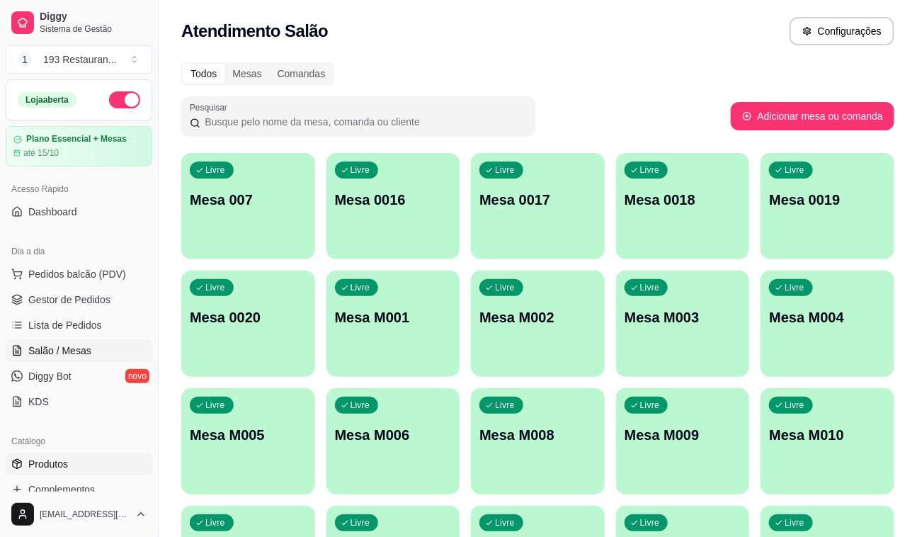
click at [61, 469] on span "Produtos" at bounding box center [48, 464] width 40 height 14
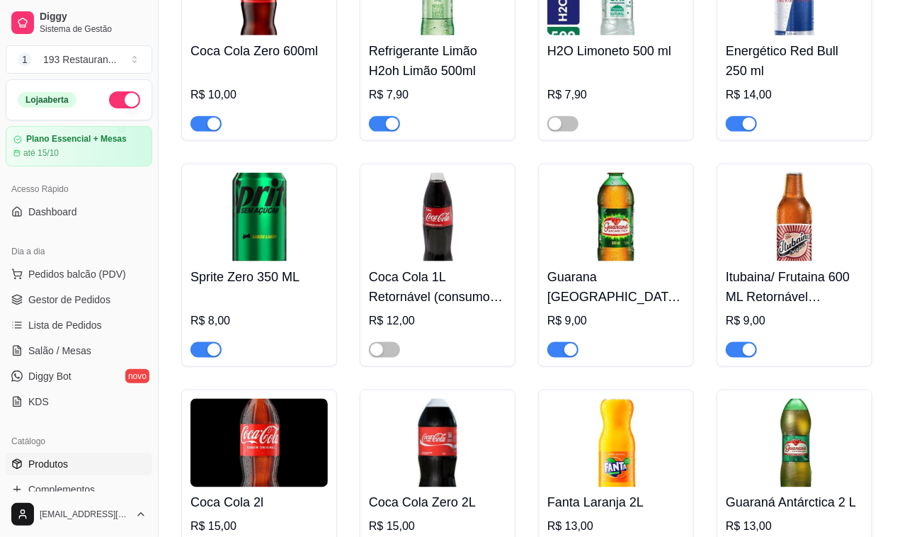
scroll to position [6569, 0]
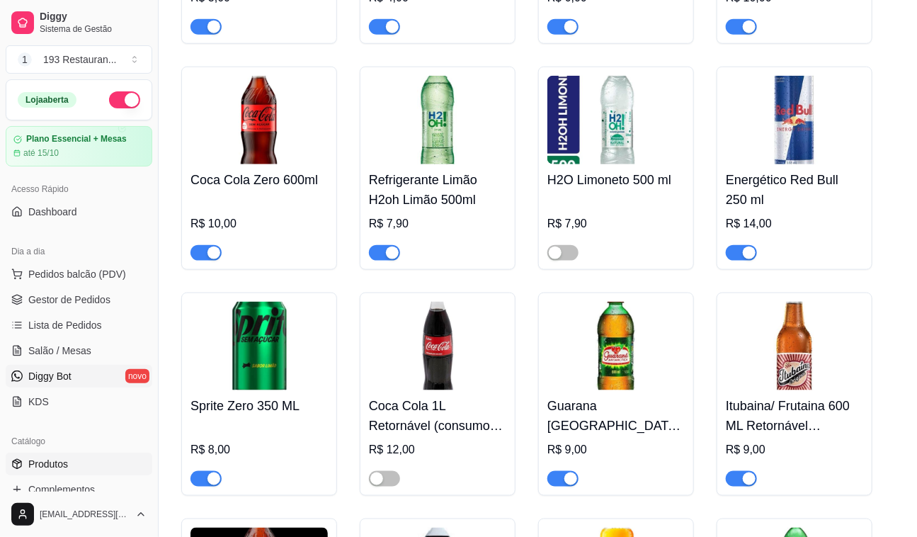
click at [67, 373] on span "Diggy Bot" at bounding box center [49, 376] width 43 height 14
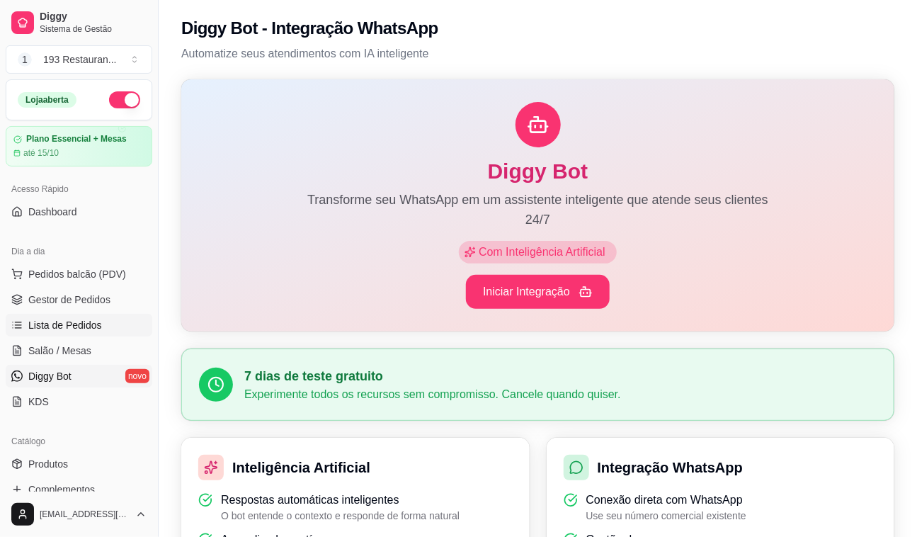
click at [51, 325] on span "Lista de Pedidos" at bounding box center [65, 325] width 74 height 14
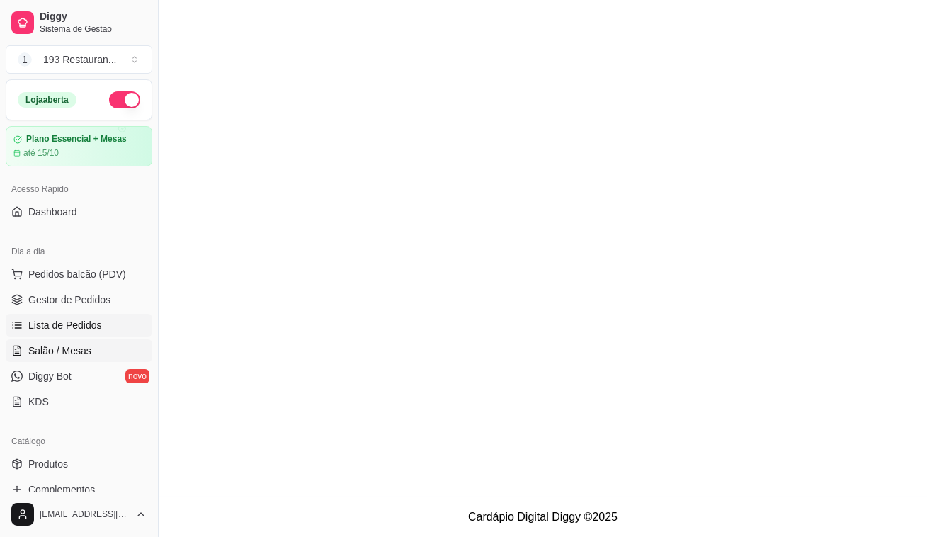
click at [57, 357] on link "Salão / Mesas" at bounding box center [79, 350] width 147 height 23
